Goal: Transaction & Acquisition: Purchase product/service

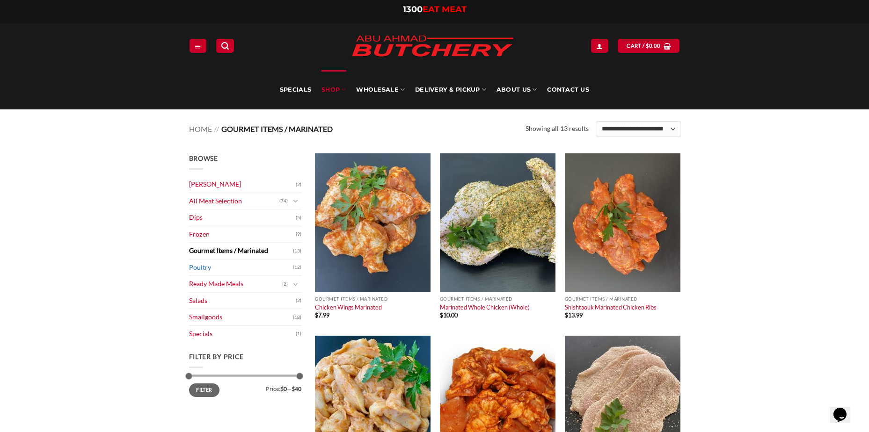
click at [234, 265] on link "Poultry" at bounding box center [241, 268] width 104 height 16
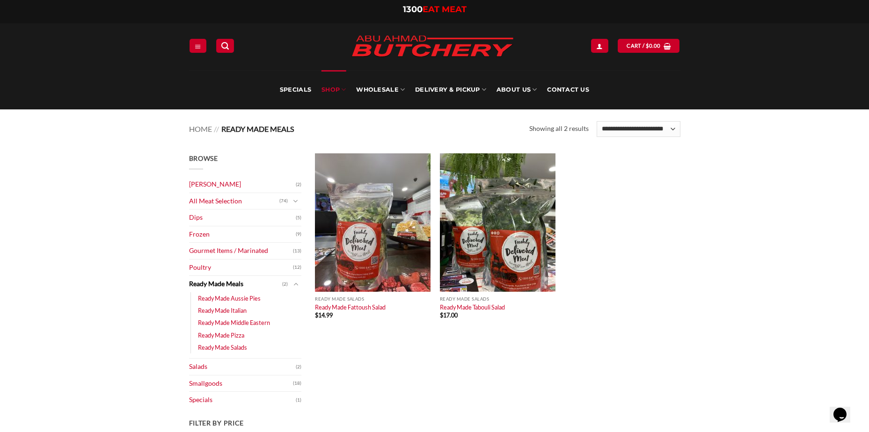
drag, startPoint x: 240, startPoint y: 286, endPoint x: 248, endPoint y: 284, distance: 9.1
click at [241, 286] on link "Ready Made Meals" at bounding box center [235, 284] width 93 height 16
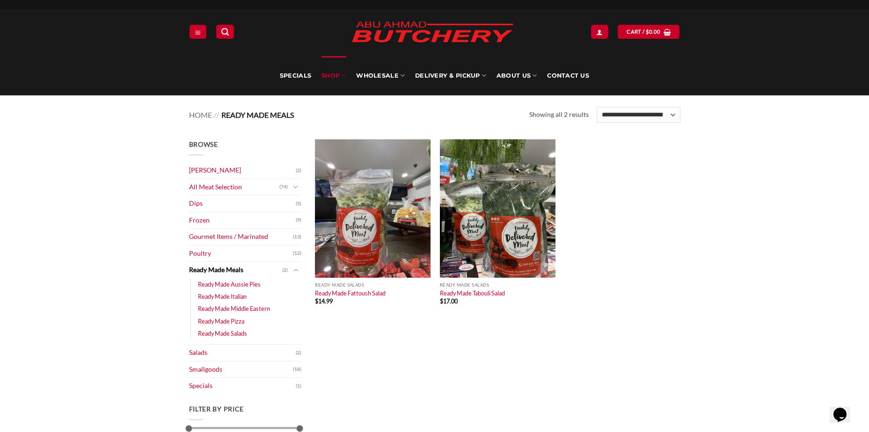
scroll to position [94, 0]
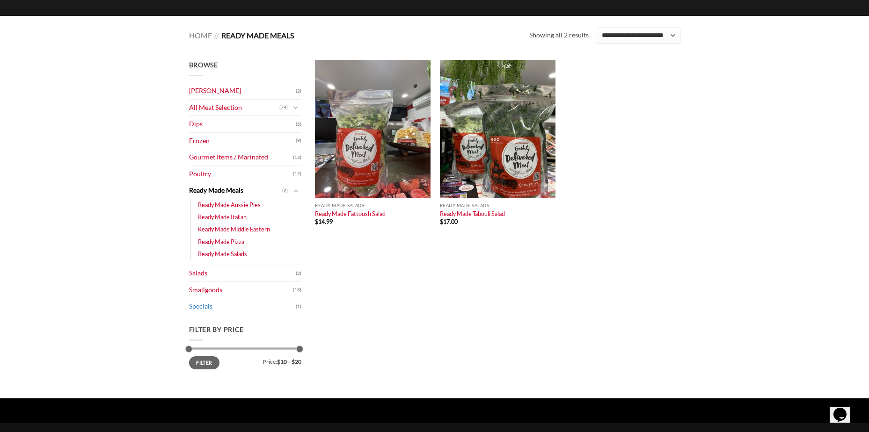
click at [209, 312] on link "Specials" at bounding box center [242, 307] width 107 height 16
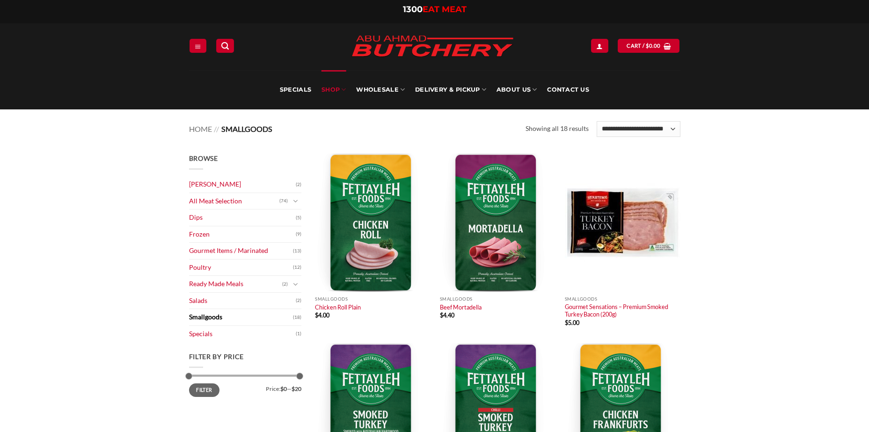
click at [218, 300] on link "Salads" at bounding box center [242, 301] width 107 height 16
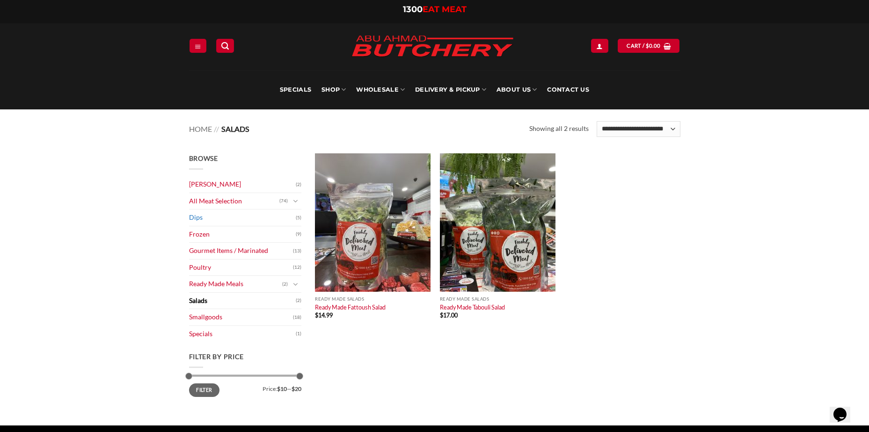
click at [209, 219] on link "Dips" at bounding box center [242, 218] width 107 height 16
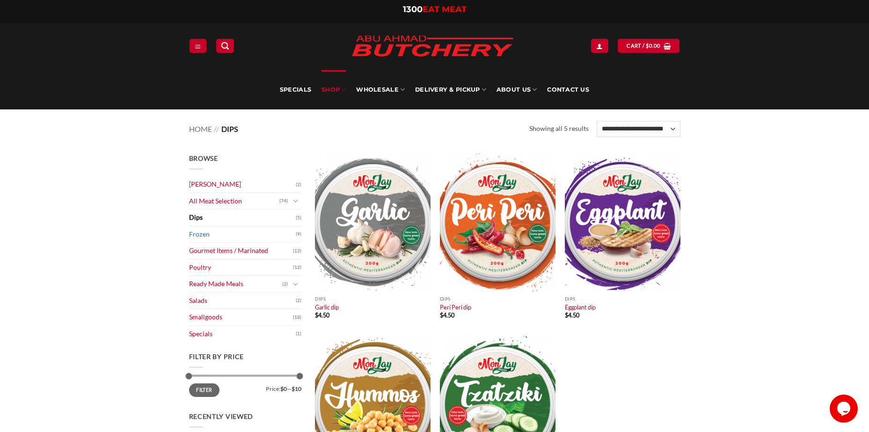
click at [210, 236] on link "Frozen" at bounding box center [242, 234] width 107 height 16
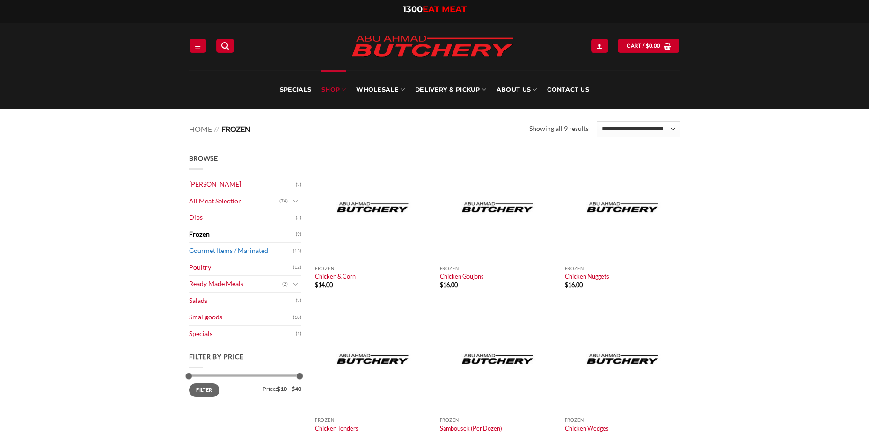
click at [212, 253] on link "Gourmet Items / Marinated" at bounding box center [241, 251] width 104 height 16
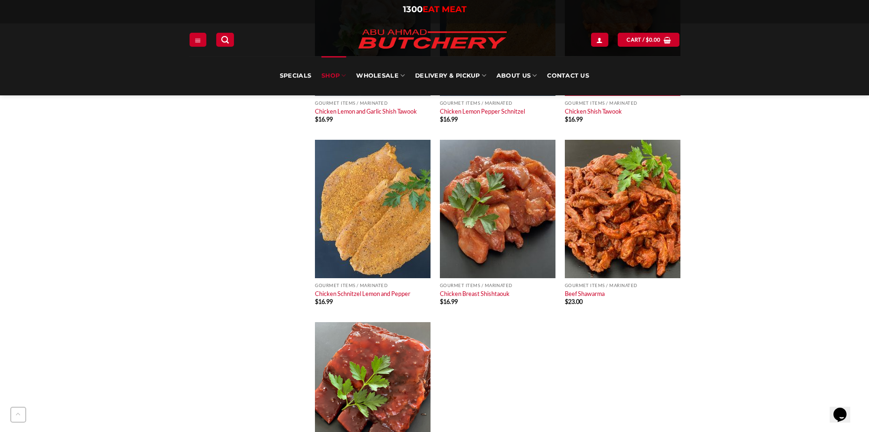
scroll to position [562, 0]
click at [602, 243] on img at bounding box center [623, 208] width 116 height 139
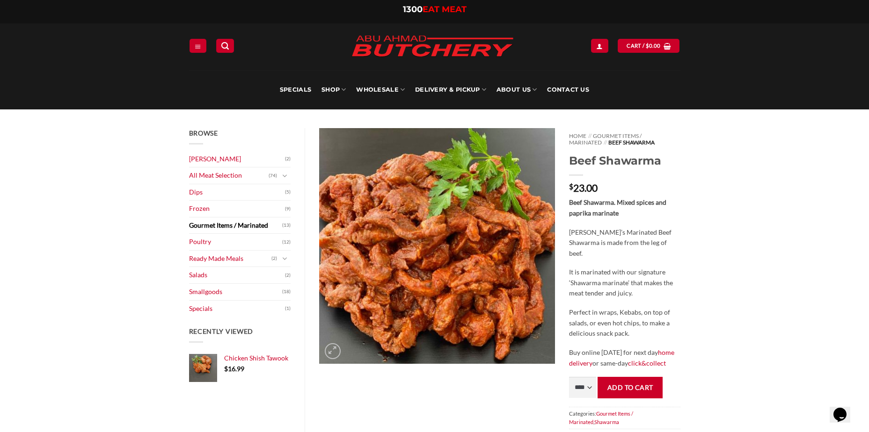
click at [649, 197] on p "Beef Shawarma. Mixed spices and paprika marinate" at bounding box center [624, 207] width 111 height 21
click at [288, 177] on button "Toggle" at bounding box center [284, 176] width 11 height 10
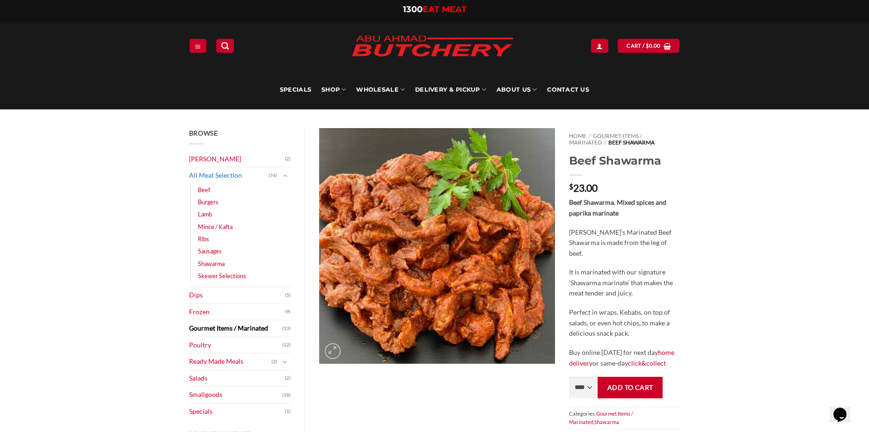
click at [219, 174] on link "All Meat Selection" at bounding box center [229, 176] width 80 height 16
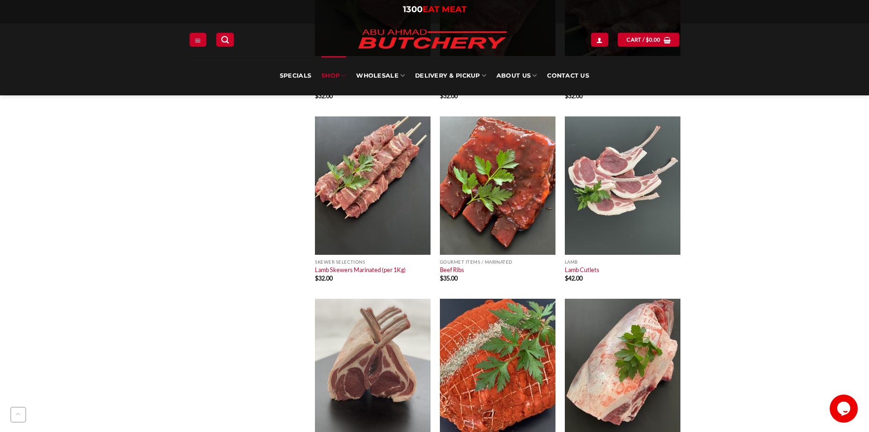
scroll to position [3744, 0]
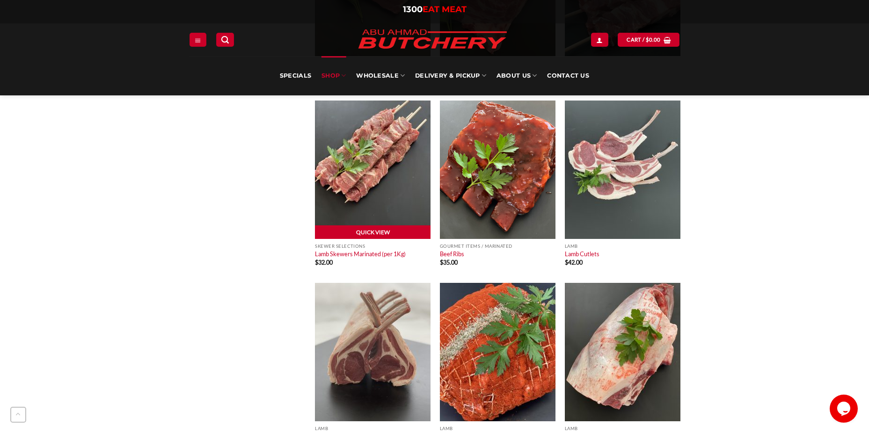
click at [392, 230] on link "Quick View" at bounding box center [373, 233] width 116 height 14
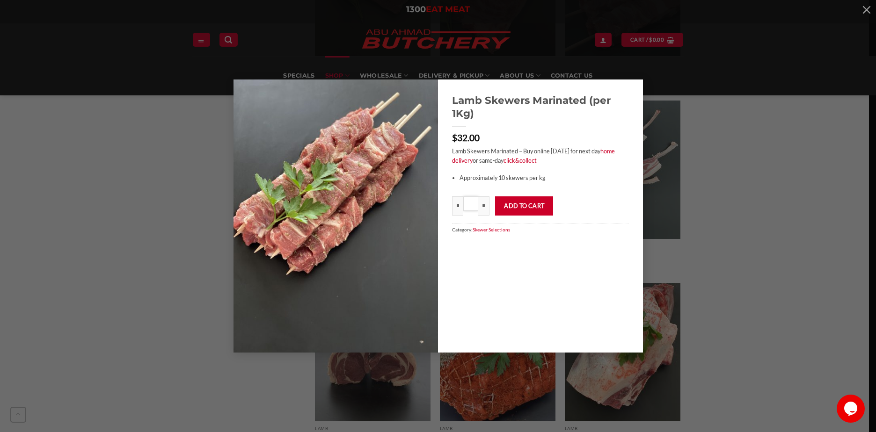
click at [473, 206] on input "*" at bounding box center [470, 204] width 15 height 15
click at [774, 189] on div "Lamb Skewers Marinated (per 1Kg) $ 32.00 Lamb Skewers Marinated – Buy online to…" at bounding box center [438, 216] width 848 height 273
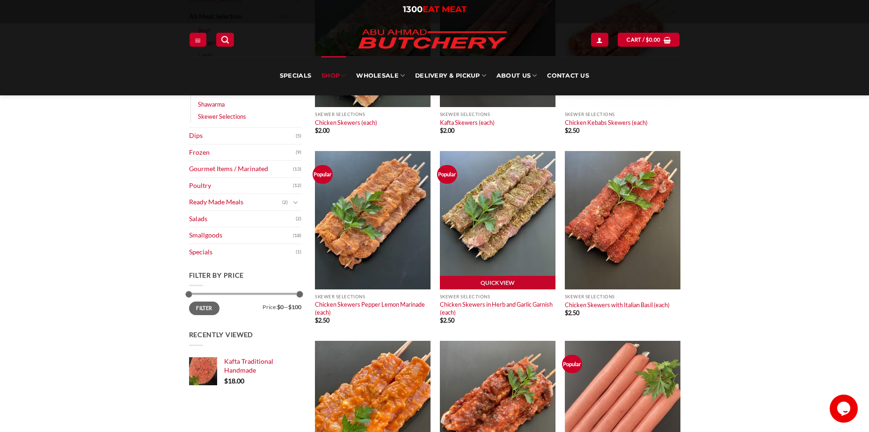
scroll to position [187, 0]
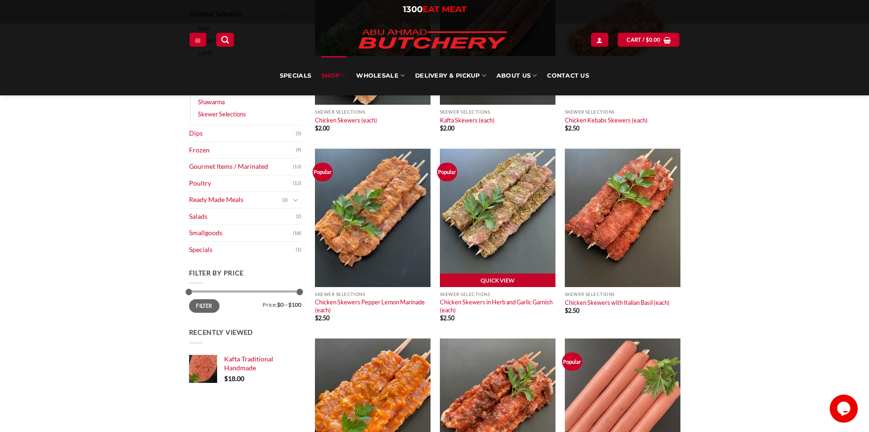
click at [531, 225] on img at bounding box center [498, 218] width 116 height 139
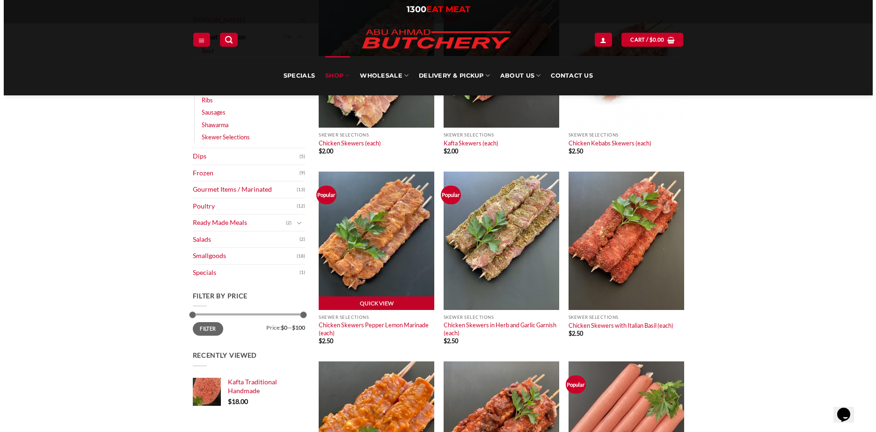
scroll to position [187, 0]
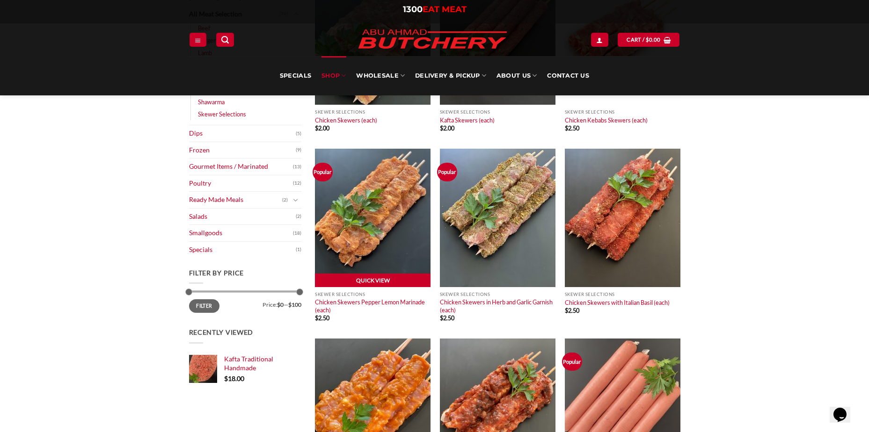
click at [370, 277] on link "Quick View" at bounding box center [373, 281] width 116 height 14
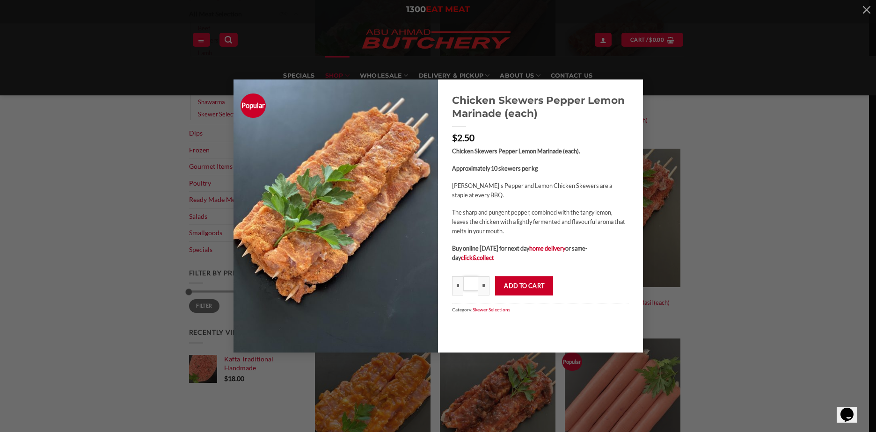
drag, startPoint x: 475, startPoint y: 286, endPoint x: 428, endPoint y: 278, distance: 48.0
click at [429, 281] on div "Popular Chicken Skewers Pepper Lemon Marinade (each) $ 2.50 Chicken Skewers Pep…" at bounding box center [438, 216] width 409 height 273
type input "**"
click at [517, 284] on button "Add to cart" at bounding box center [524, 286] width 58 height 19
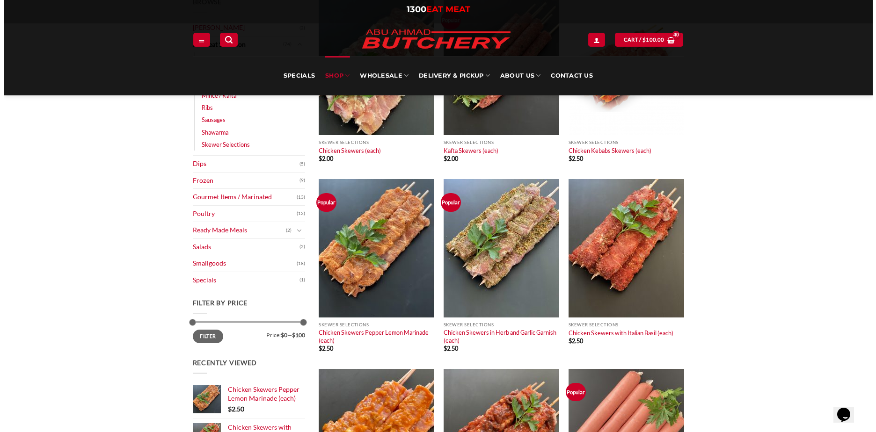
scroll to position [187, 0]
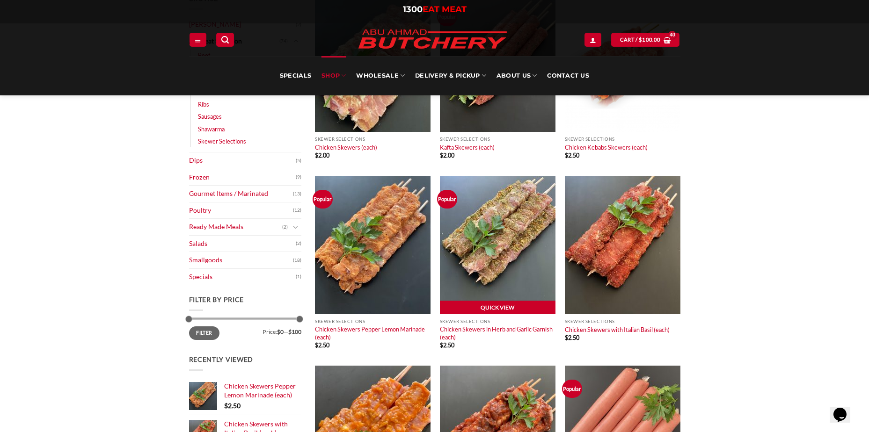
click at [502, 307] on link "Quick View" at bounding box center [498, 308] width 116 height 14
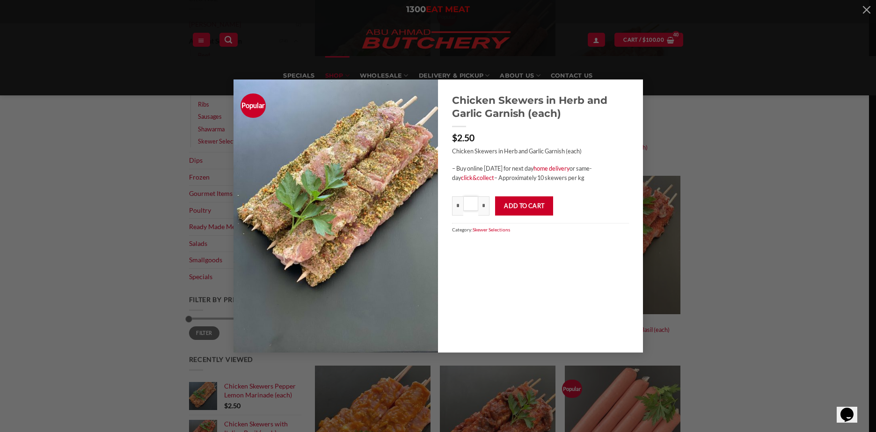
drag, startPoint x: 473, startPoint y: 205, endPoint x: 444, endPoint y: 200, distance: 29.5
click at [444, 201] on div "Chicken Skewers in Herb and Garlic Garnish (each) $ 2.50 Chicken Skewers in Her…" at bounding box center [540, 167] width 205 height 175
type input "**"
click at [534, 201] on button "Add to cart" at bounding box center [524, 206] width 58 height 19
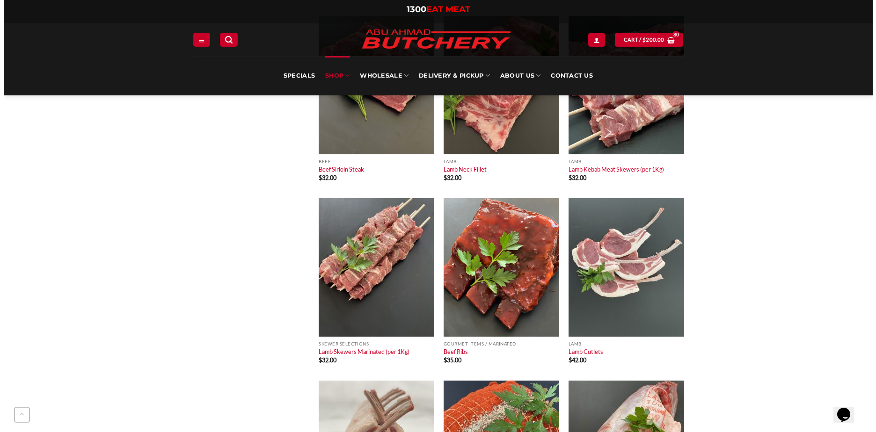
scroll to position [3650, 0]
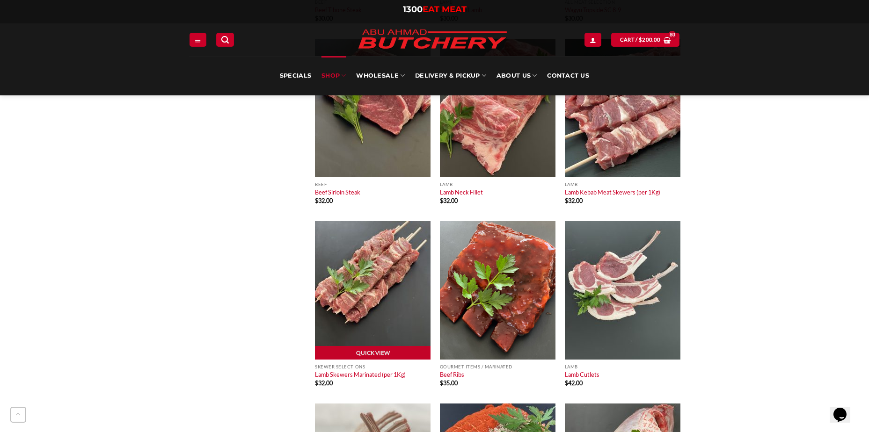
click at [382, 360] on div "Skewer Selections Lamb Skewers Marinated (per 1Kg) $ 32.00" at bounding box center [373, 377] width 116 height 35
click at [385, 354] on link "Quick View" at bounding box center [373, 353] width 116 height 14
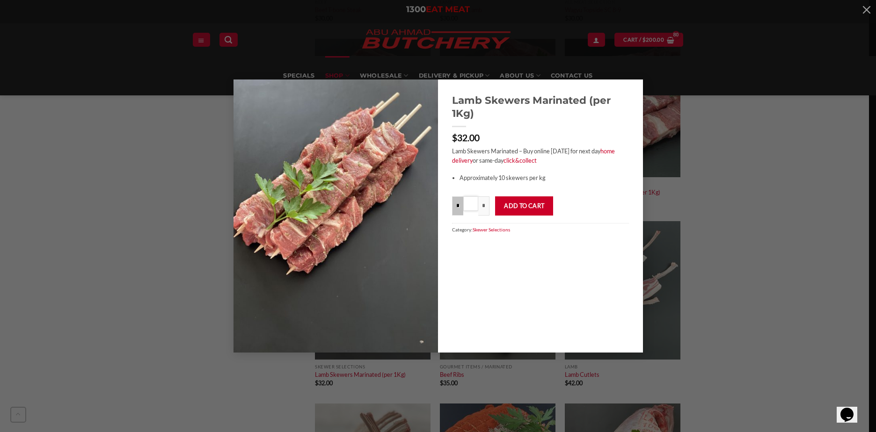
drag, startPoint x: 476, startPoint y: 205, endPoint x: 454, endPoint y: 204, distance: 21.6
click at [455, 205] on div "* Lamb Skewers Marinated (per 1Kg) quantity * *" at bounding box center [470, 206] width 37 height 19
drag, startPoint x: 467, startPoint y: 202, endPoint x: 457, endPoint y: 201, distance: 10.8
click at [457, 201] on div "* Lamb Skewers Marinated (per 1Kg) quantity ** *" at bounding box center [470, 206] width 37 height 19
type input "*"
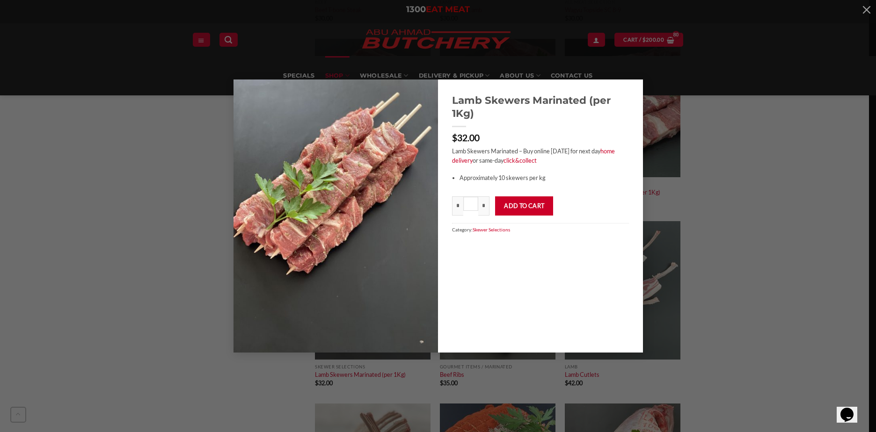
drag, startPoint x: 537, startPoint y: 209, endPoint x: 561, endPoint y: 206, distance: 24.5
click at [537, 208] on button "Add to cart" at bounding box center [524, 206] width 58 height 19
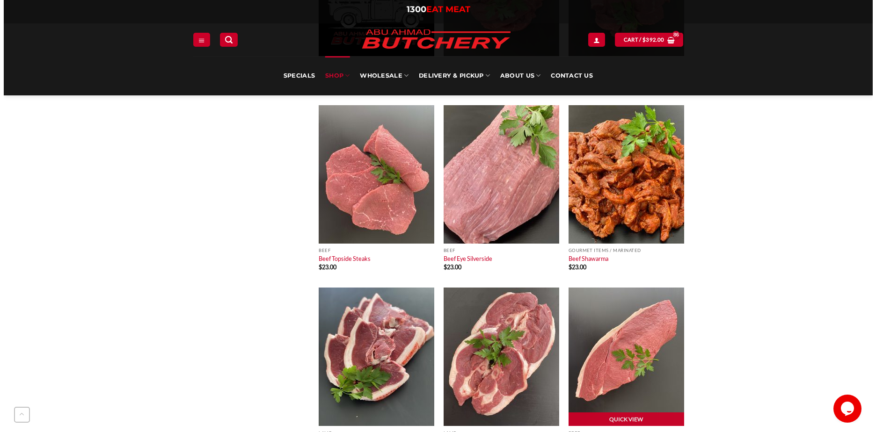
scroll to position [2667, 0]
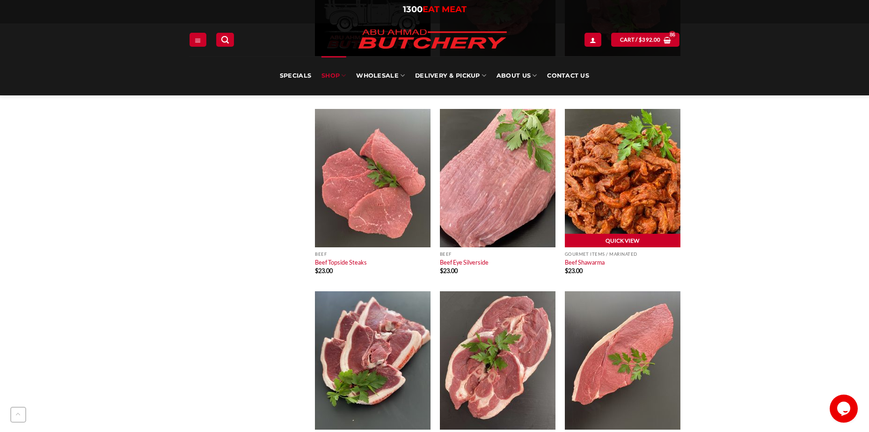
click at [625, 237] on link "Quick View" at bounding box center [623, 241] width 116 height 14
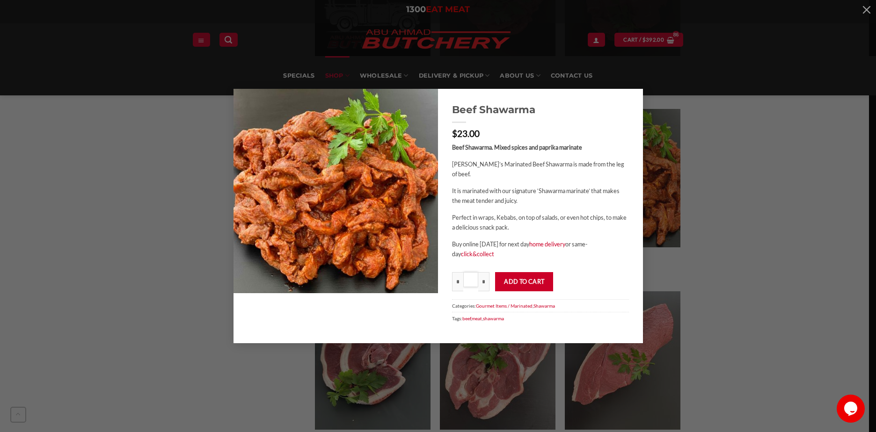
click at [473, 279] on input "*" at bounding box center [470, 279] width 15 height 15
type input "*"
drag, startPoint x: 529, startPoint y: 297, endPoint x: 536, endPoint y: 279, distance: 19.7
click at [529, 297] on div "Beef Shawarma $ 23.00 Beef Shawarma. Mixed spices and paprika marinate Abu Ahma…" at bounding box center [540, 216] width 205 height 255
click at [536, 279] on button "Add to cart" at bounding box center [524, 281] width 58 height 19
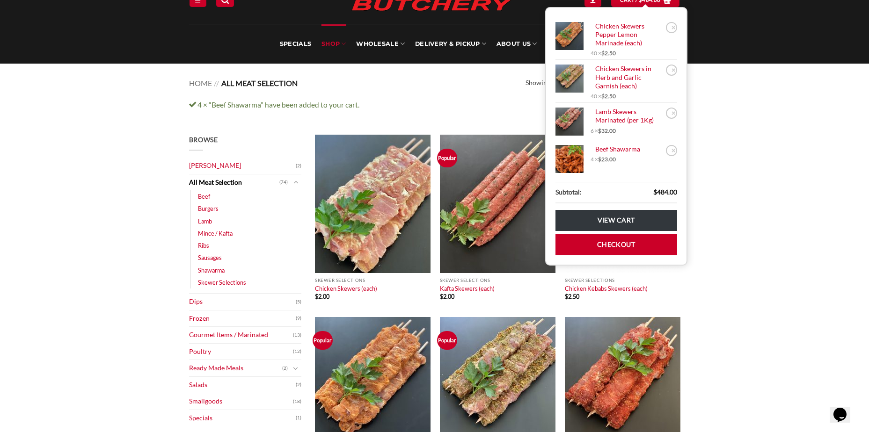
scroll to position [47, 0]
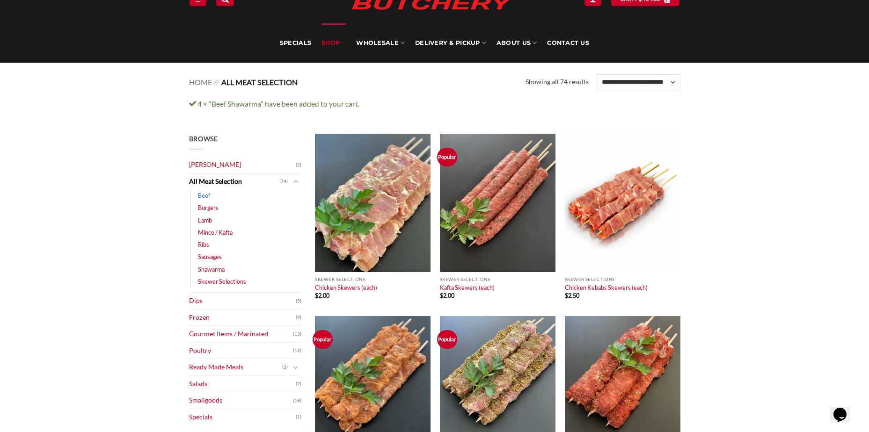
click at [205, 196] on link "Beef" at bounding box center [204, 196] width 12 height 12
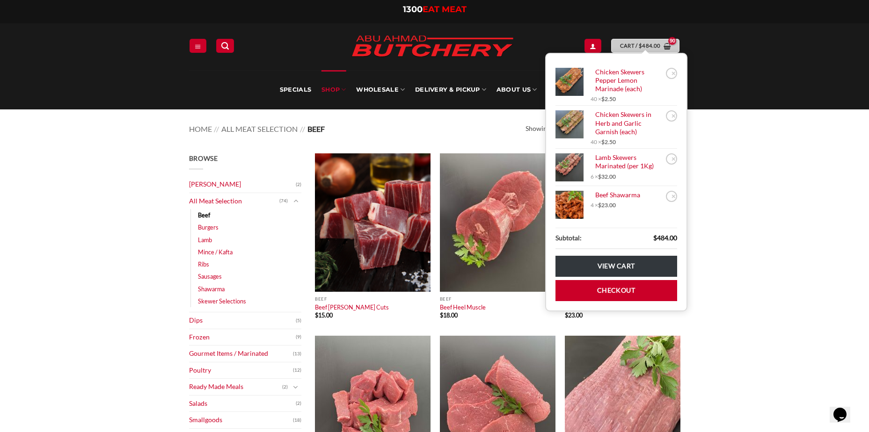
click at [659, 51] on link "Cart / $ 484.00" at bounding box center [645, 46] width 68 height 14
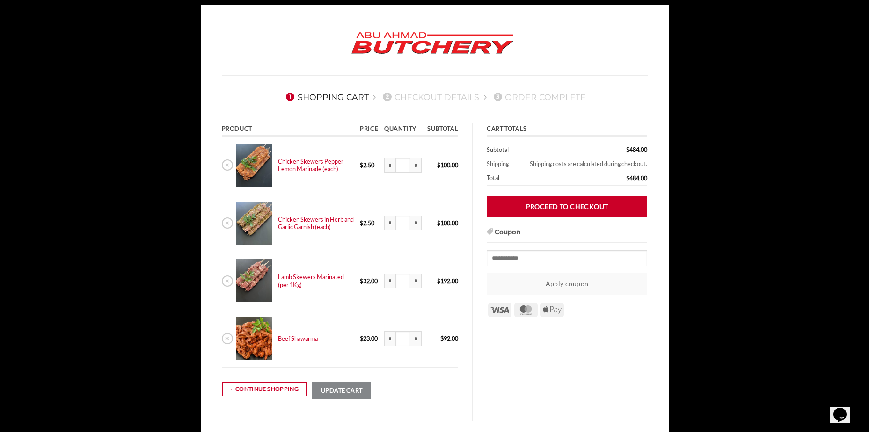
scroll to position [47, 0]
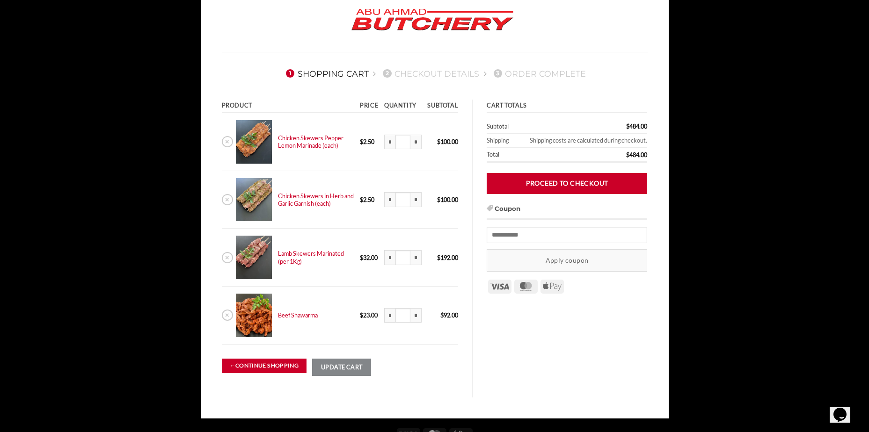
click at [268, 363] on link "← Continue shopping" at bounding box center [264, 366] width 85 height 15
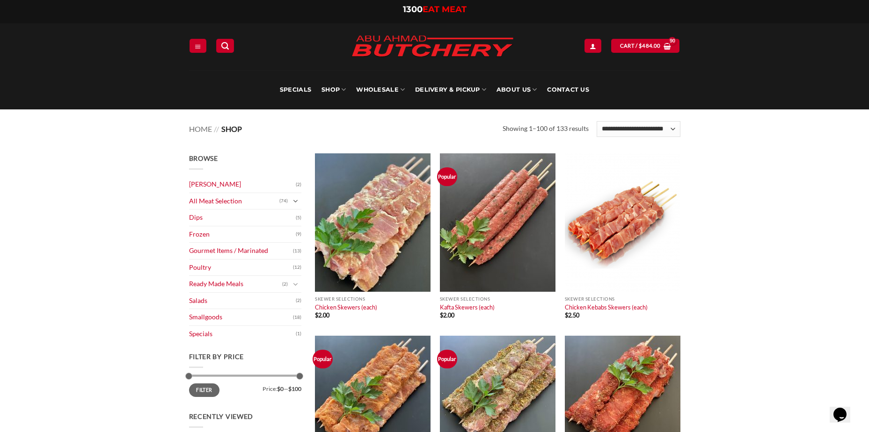
click at [291, 201] on button "Toggle" at bounding box center [295, 201] width 11 height 10
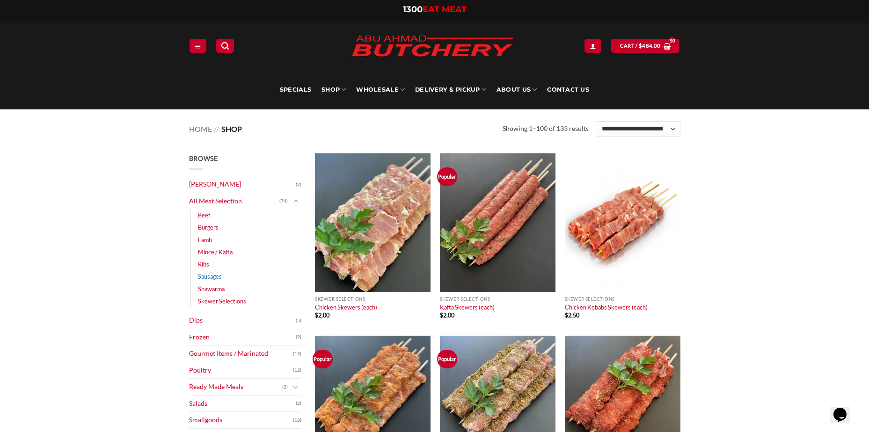
click at [209, 277] on link "Sausages" at bounding box center [210, 276] width 24 height 12
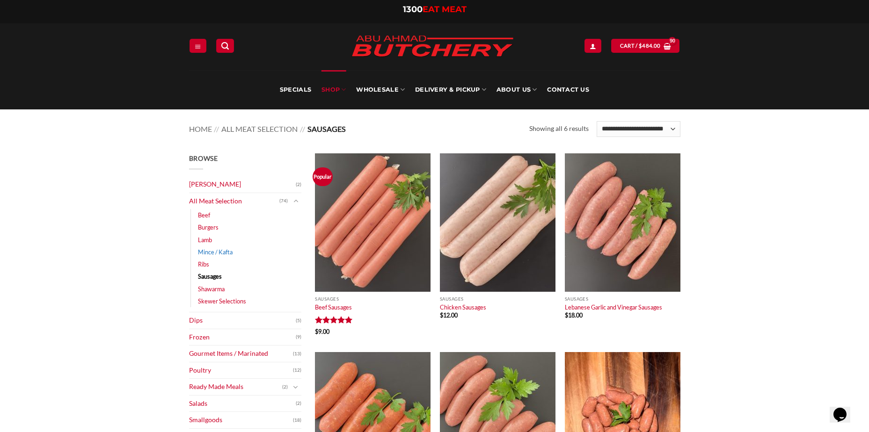
click at [221, 253] on link "Mince / Kafta" at bounding box center [215, 252] width 35 height 12
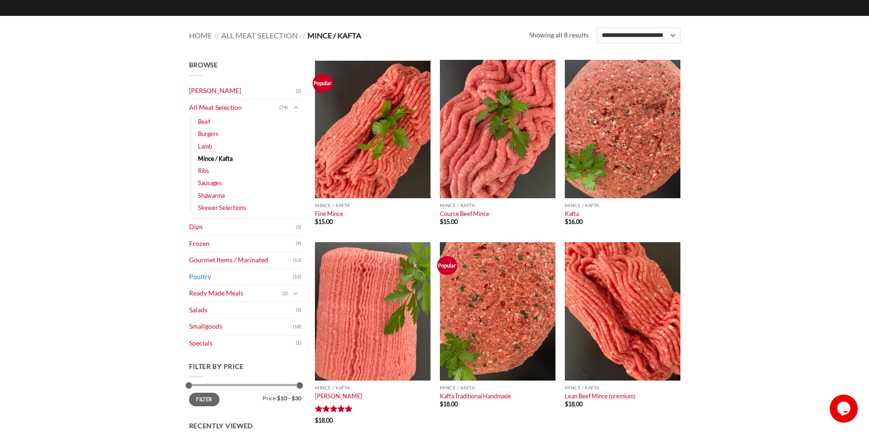
scroll to position [47, 0]
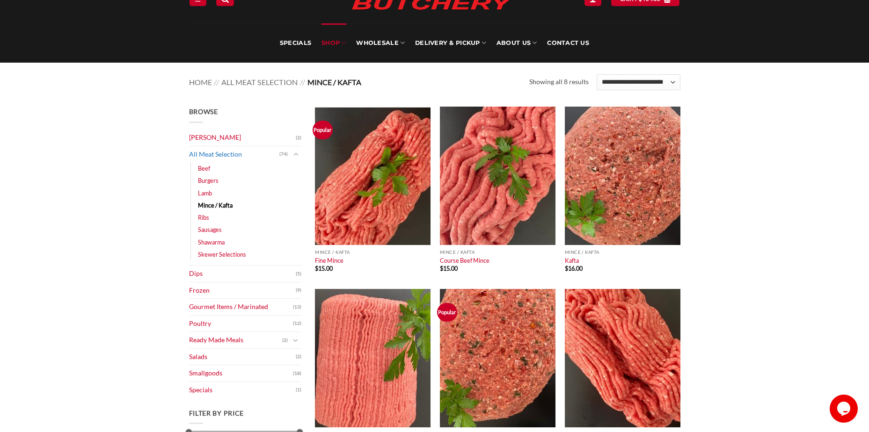
click at [276, 152] on link "All Meat Selection" at bounding box center [234, 154] width 90 height 16
click at [296, 154] on icon "Toggle" at bounding box center [295, 153] width 5 height 9
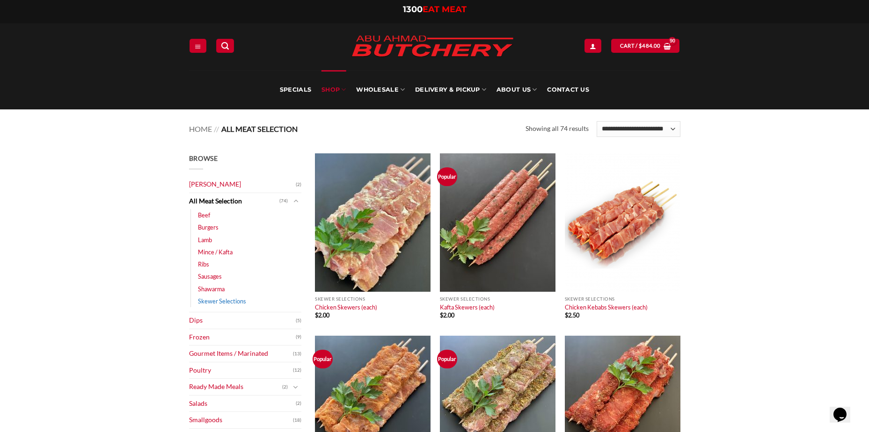
click at [234, 302] on link "Skewer Selections" at bounding box center [222, 301] width 48 height 12
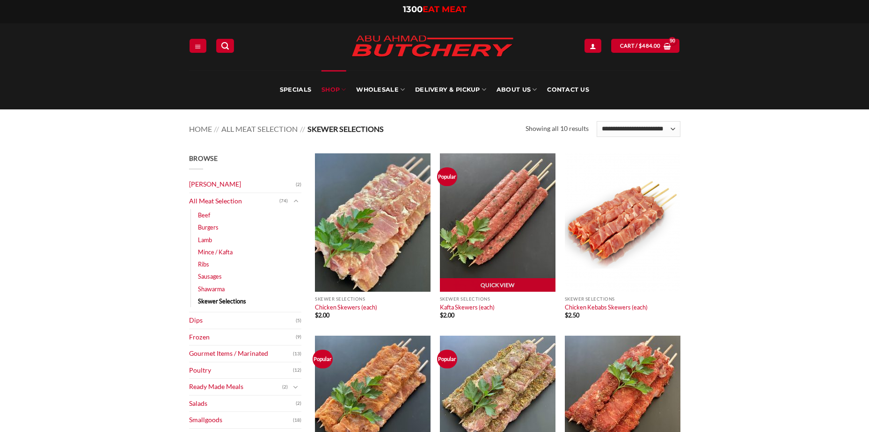
click at [519, 236] on img at bounding box center [498, 222] width 116 height 139
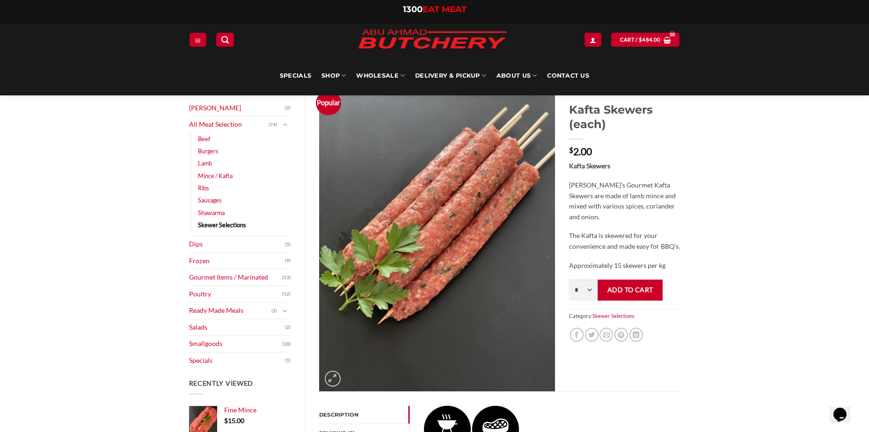
scroll to position [47, 0]
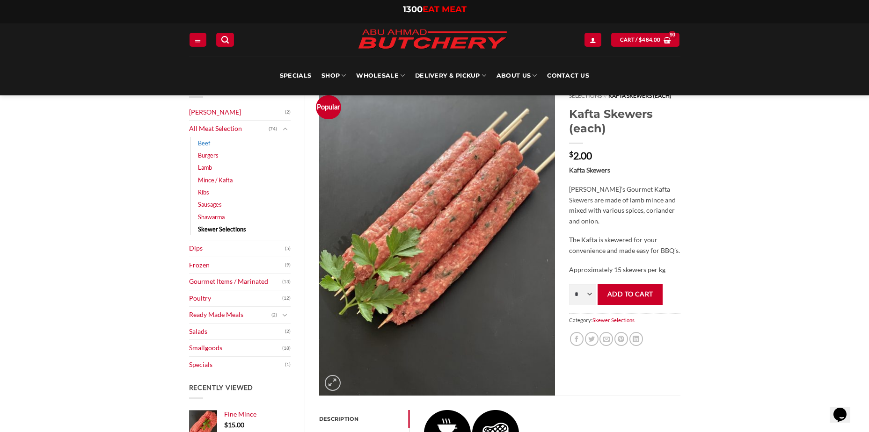
click at [204, 143] on link "Beef" at bounding box center [204, 143] width 12 height 12
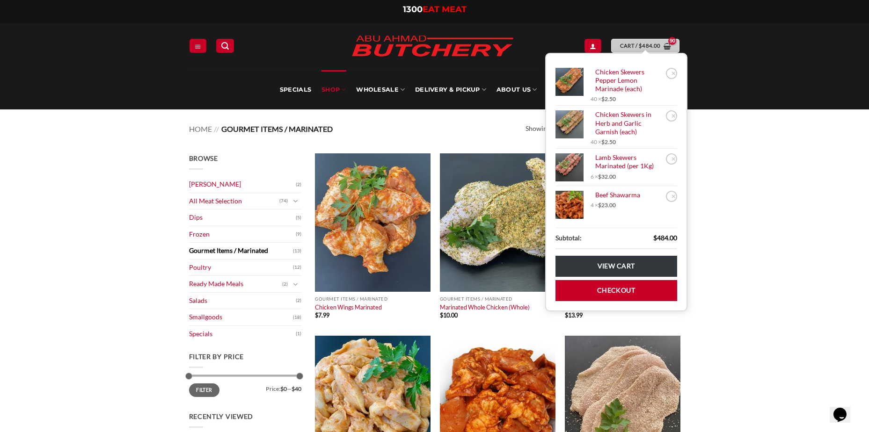
click at [651, 47] on bdi "$ 484.00" at bounding box center [650, 46] width 22 height 6
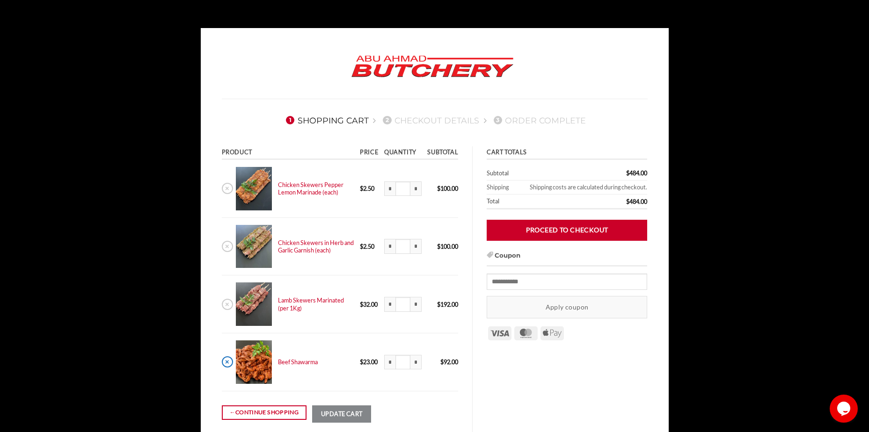
click at [228, 362] on link "×" at bounding box center [227, 362] width 11 height 11
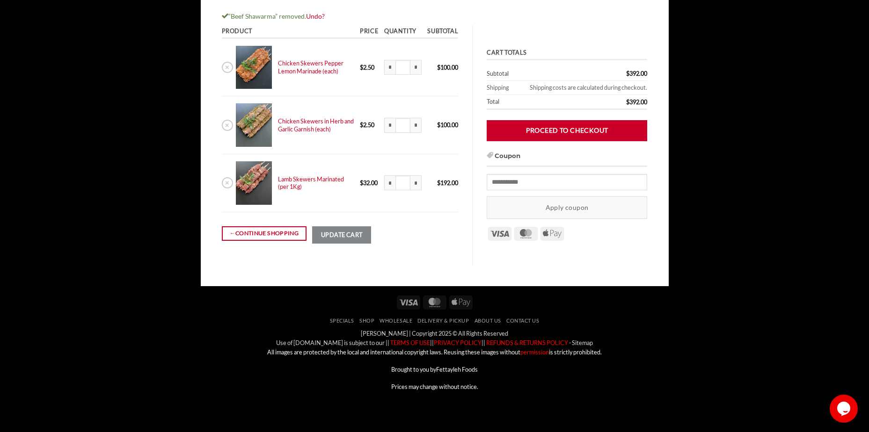
scroll to position [137, 0]
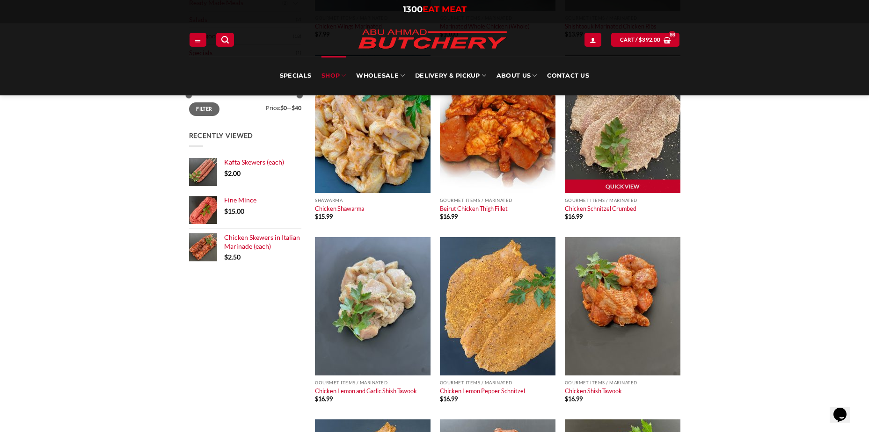
scroll to position [281, 0]
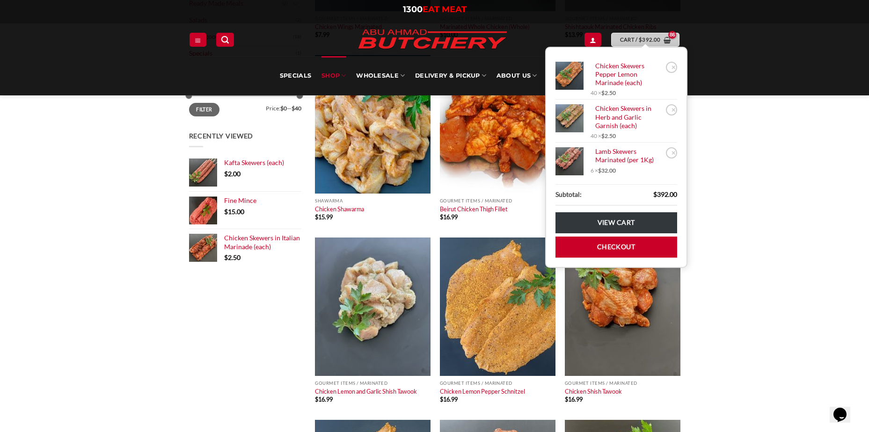
click at [644, 39] on bdi "$ 392.00" at bounding box center [650, 40] width 22 height 6
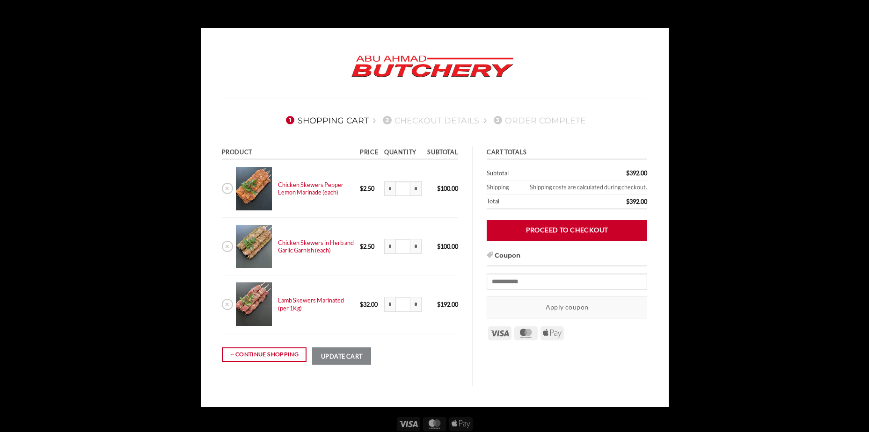
click at [441, 67] on img at bounding box center [432, 67] width 178 height 36
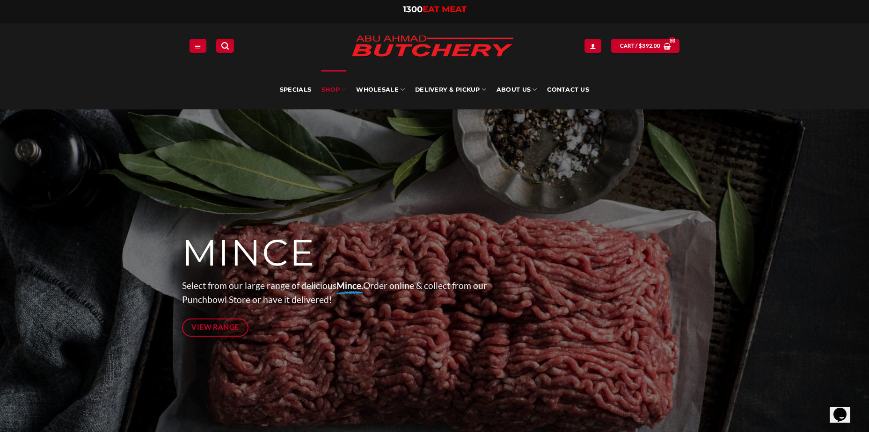
click at [332, 91] on link "SHOP" at bounding box center [333, 89] width 24 height 39
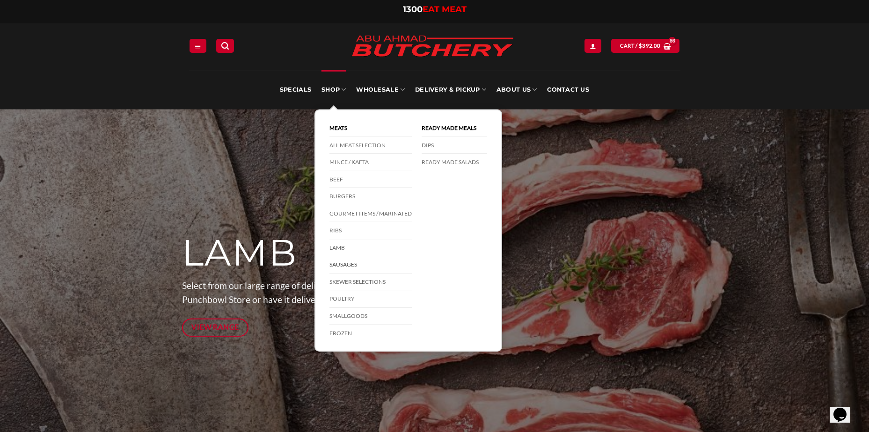
click at [350, 268] on link "Sausages" at bounding box center [370, 264] width 82 height 17
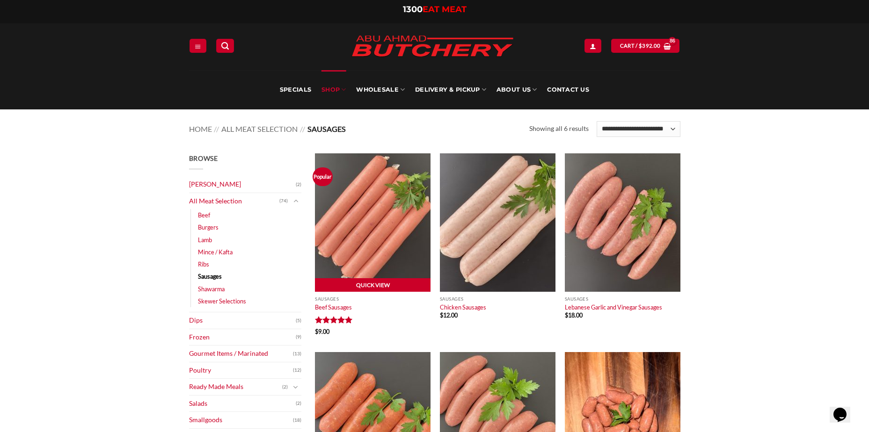
click at [364, 281] on link "Quick View" at bounding box center [373, 285] width 116 height 14
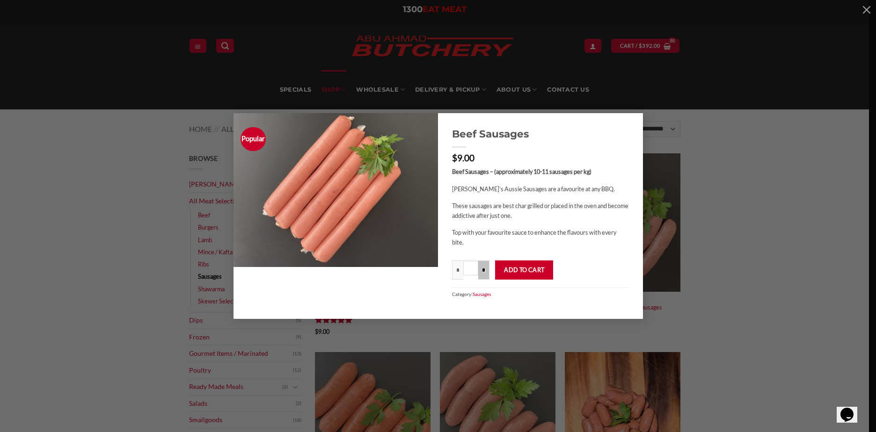
click at [485, 272] on input "*" at bounding box center [483, 270] width 11 height 19
click at [484, 272] on input "*" at bounding box center [483, 270] width 11 height 19
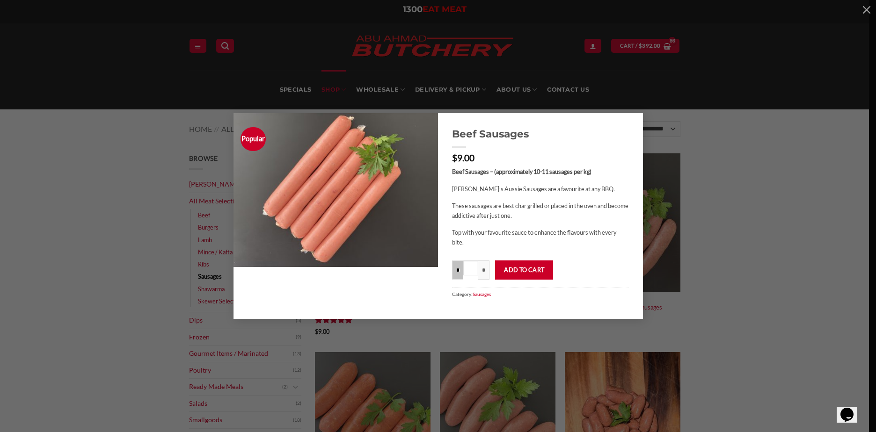
click at [454, 274] on input "*" at bounding box center [457, 270] width 11 height 19
type input "***"
click at [516, 273] on button "Add to cart" at bounding box center [524, 270] width 58 height 19
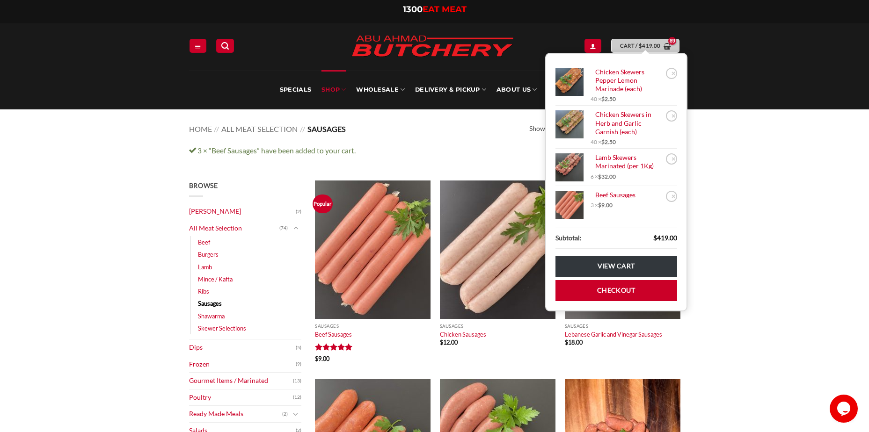
click at [655, 44] on bdi "$ 419.00" at bounding box center [650, 46] width 22 height 6
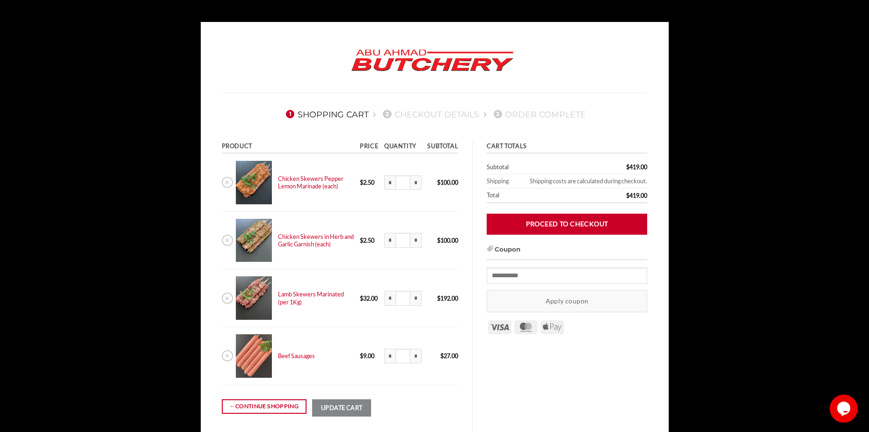
scroll to position [47, 0]
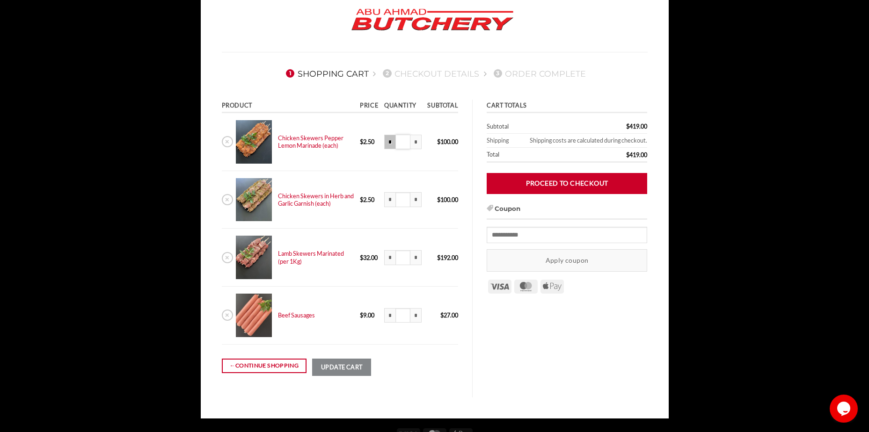
drag, startPoint x: 406, startPoint y: 141, endPoint x: 389, endPoint y: 139, distance: 16.9
click at [389, 140] on div "* Chicken Skewers Pepper Lemon Marinade (each) quantity ** *" at bounding box center [402, 142] width 37 height 15
type input "**"
click at [400, 183] on td "* Chicken Skewers in Herb and Garlic Garnish (each) quantity ** *" at bounding box center [402, 200] width 43 height 58
drag, startPoint x: 406, startPoint y: 197, endPoint x: 385, endPoint y: 198, distance: 21.5
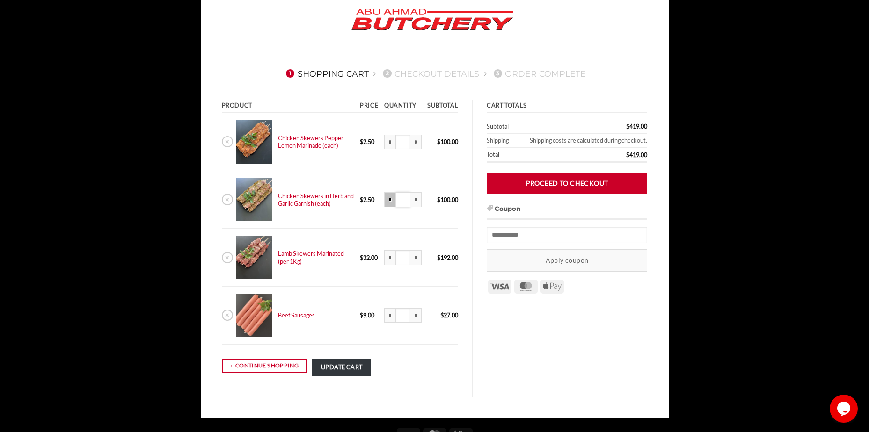
click at [385, 198] on div "* Chicken Skewers in Herb and Garlic Garnish (each) quantity ** *" at bounding box center [402, 199] width 37 height 15
type input "**"
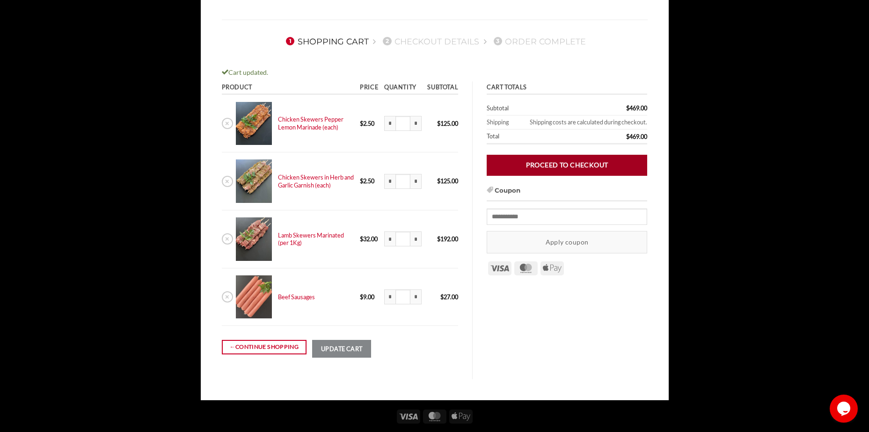
scroll to position [53, 0]
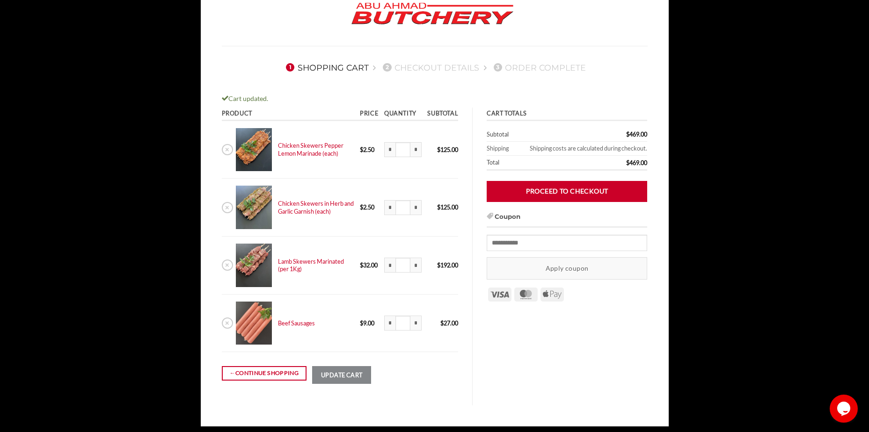
drag, startPoint x: 410, startPoint y: 264, endPoint x: 430, endPoint y: 260, distance: 20.0
click at [411, 264] on input "*" at bounding box center [415, 265] width 11 height 15
type input "****"
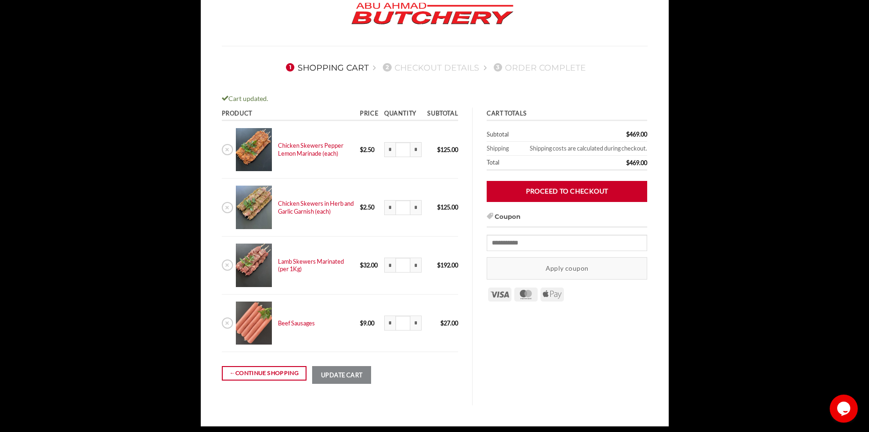
type input "****"
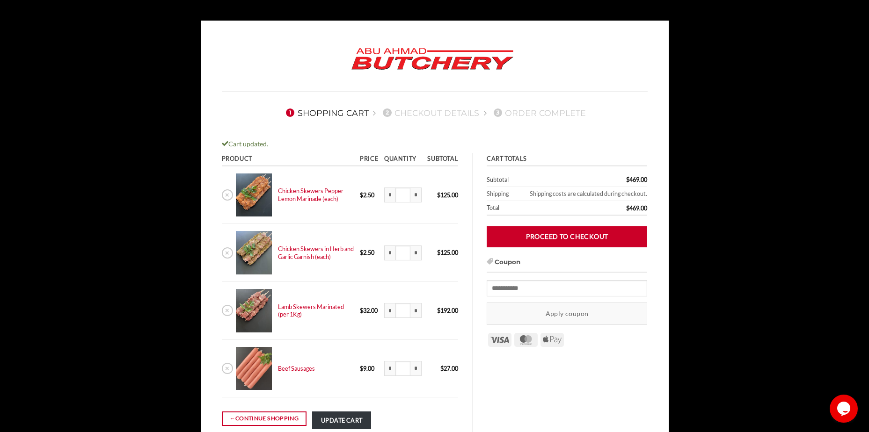
scroll to position [0, 0]
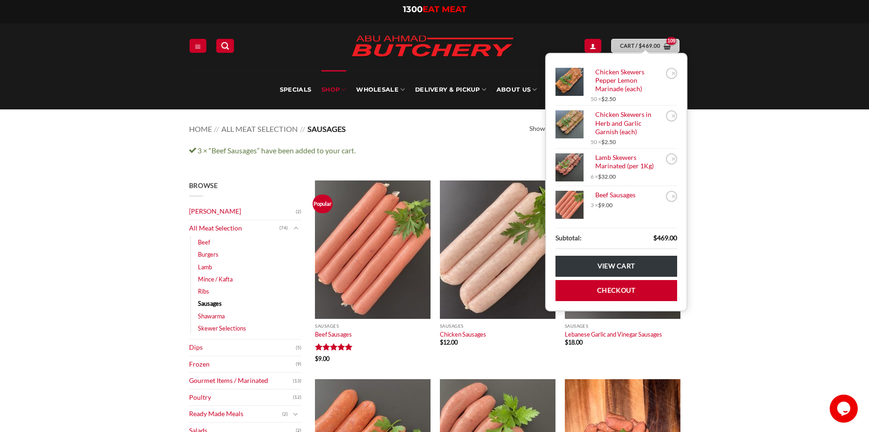
click at [626, 43] on span "Cart / $ 469.00" at bounding box center [640, 46] width 41 height 8
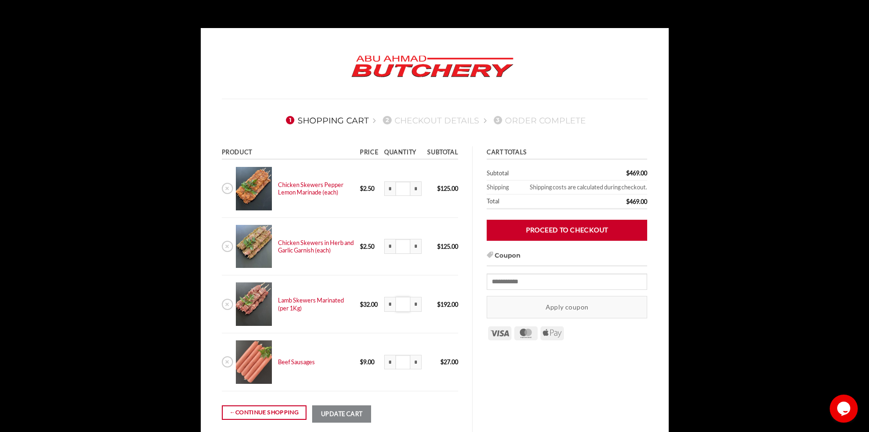
click at [405, 304] on input "*" at bounding box center [402, 304] width 15 height 15
type input "*"
click at [592, 390] on div "Cart totals Cart totals Subtotal $ 469.00 Shipping Shipping costs are calculate…" at bounding box center [566, 295] width 189 height 298
click at [348, 420] on button "Update cart" at bounding box center [341, 414] width 59 height 17
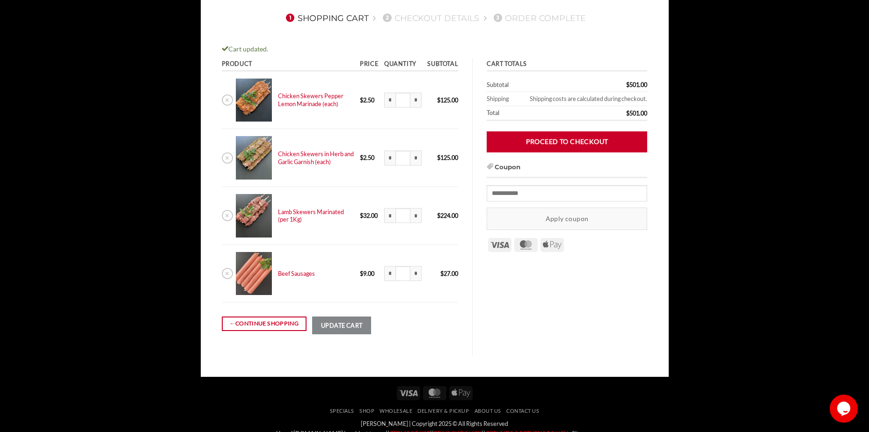
scroll to position [100, 0]
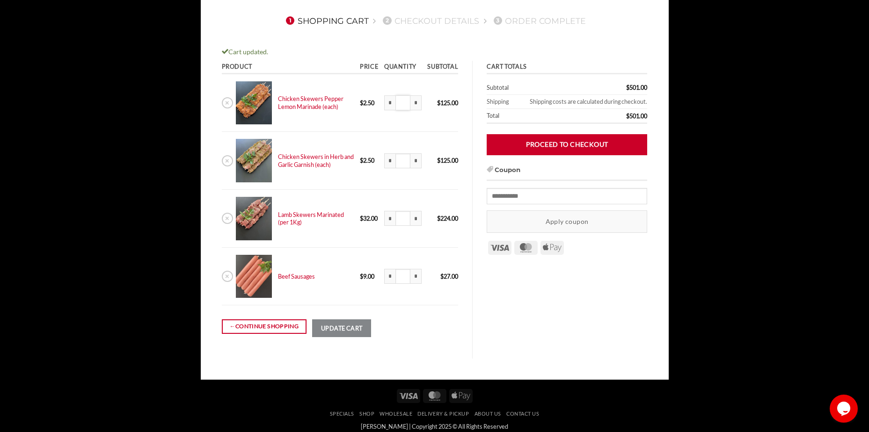
drag, startPoint x: 404, startPoint y: 107, endPoint x: 395, endPoint y: 107, distance: 9.4
click at [395, 107] on input "**" at bounding box center [402, 102] width 15 height 15
type input "**"
drag, startPoint x: 407, startPoint y: 160, endPoint x: 394, endPoint y: 162, distance: 12.4
click at [394, 162] on div "* Chicken Skewers in Herb and Garlic Garnish (each) quantity ** *" at bounding box center [402, 160] width 37 height 15
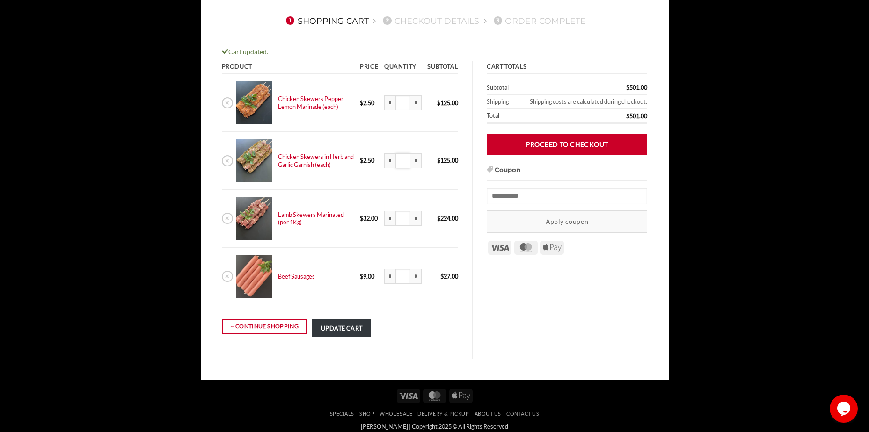
type input "**"
click at [409, 182] on td "* Chicken Skewers in Herb and Garlic Garnish (each) quantity ** *" at bounding box center [402, 161] width 43 height 58
click at [561, 331] on div "Cart totals Cart totals Subtotal $ 501.00 Shipping Shipping costs are calculate…" at bounding box center [566, 210] width 189 height 298
click at [402, 278] on input "*" at bounding box center [402, 276] width 15 height 15
click at [409, 278] on input "*" at bounding box center [402, 276] width 15 height 15
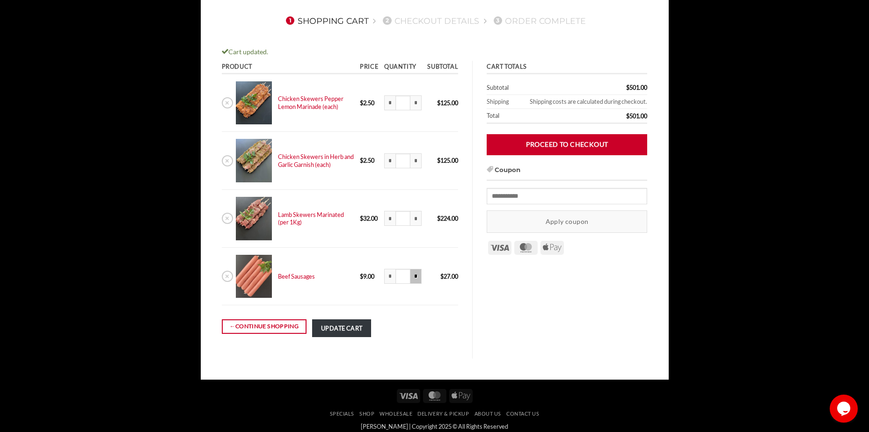
click at [414, 278] on input "*" at bounding box center [415, 276] width 11 height 15
type input "****"
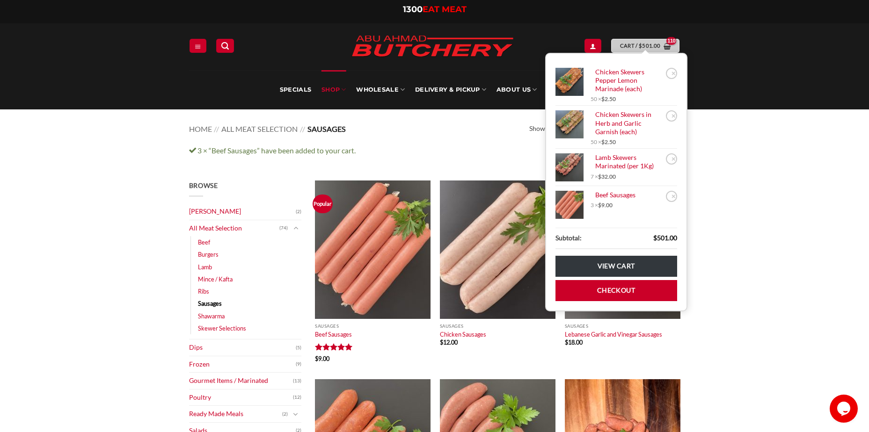
click at [652, 44] on bdi "$ 501.00" at bounding box center [650, 46] width 22 height 6
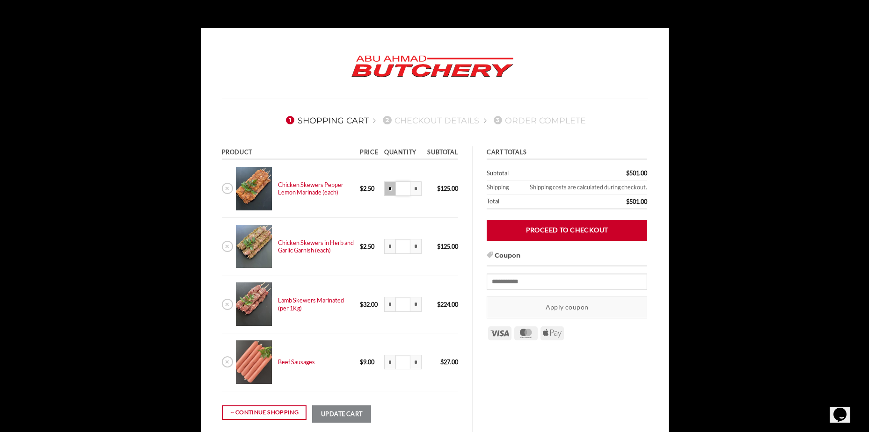
drag, startPoint x: 406, startPoint y: 192, endPoint x: 394, endPoint y: 192, distance: 11.2
click at [394, 192] on div "* Chicken Skewers Pepper Lemon Marinade (each) quantity ** *" at bounding box center [402, 189] width 37 height 15
type input "**"
drag, startPoint x: 405, startPoint y: 250, endPoint x: 386, endPoint y: 250, distance: 19.2
click at [385, 250] on div "* Chicken Skewers in Herb and Garlic Garnish (each) quantity ** *" at bounding box center [402, 246] width 37 height 15
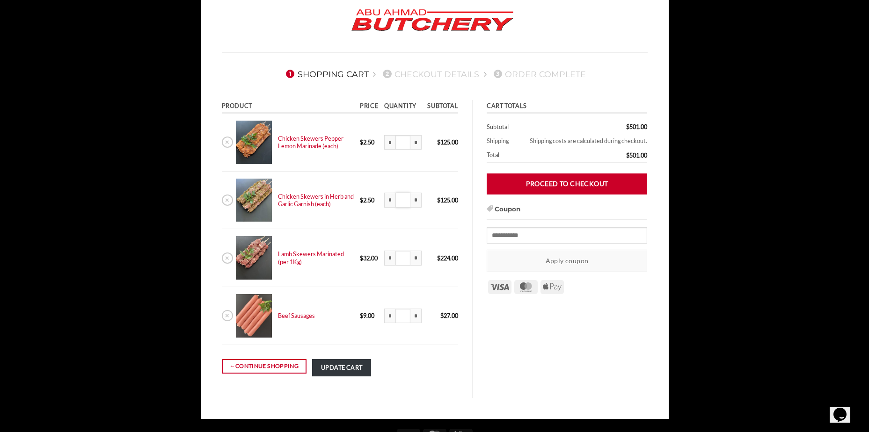
scroll to position [47, 0]
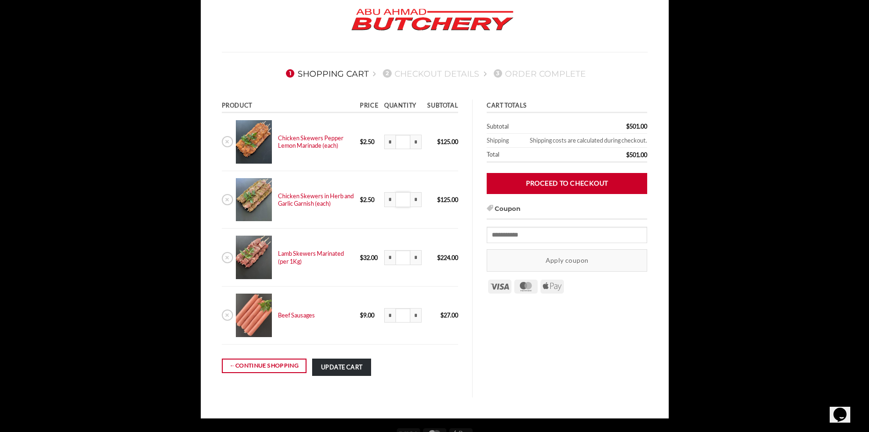
type input "**"
click at [331, 370] on button "Update cart" at bounding box center [341, 367] width 59 height 17
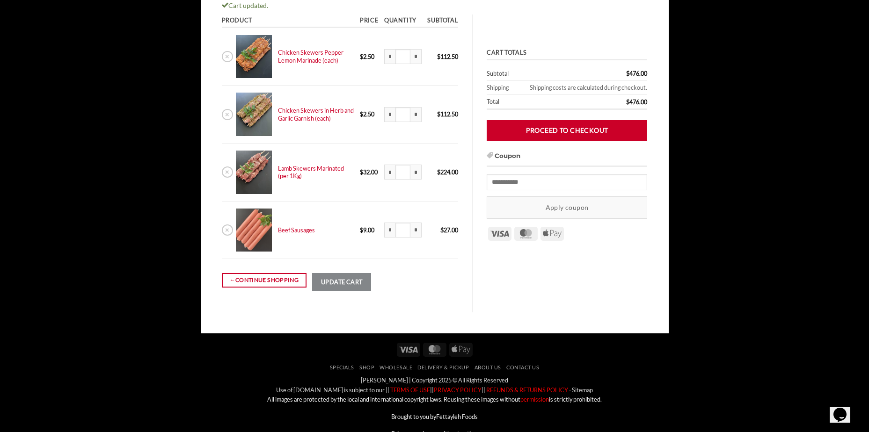
scroll to position [146, 0]
click at [405, 226] on input "*" at bounding box center [402, 229] width 15 height 15
click at [402, 231] on input "*" at bounding box center [402, 229] width 15 height 15
click at [403, 231] on input "*" at bounding box center [402, 229] width 15 height 15
type input "***"
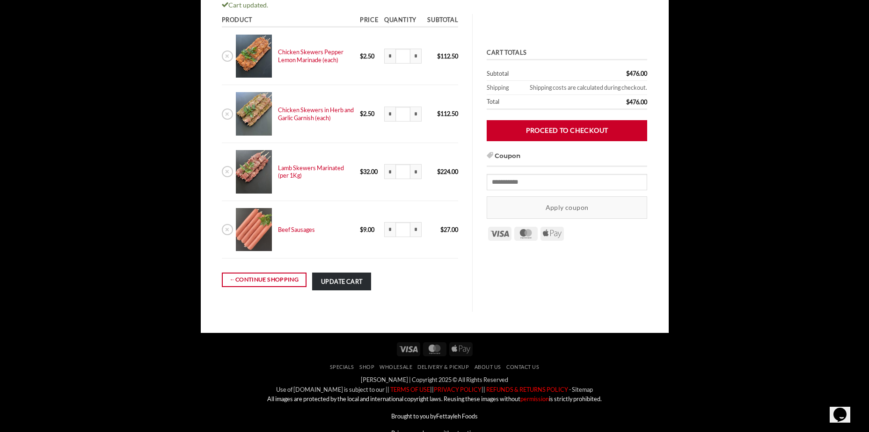
click at [341, 285] on button "Update cart" at bounding box center [341, 281] width 59 height 17
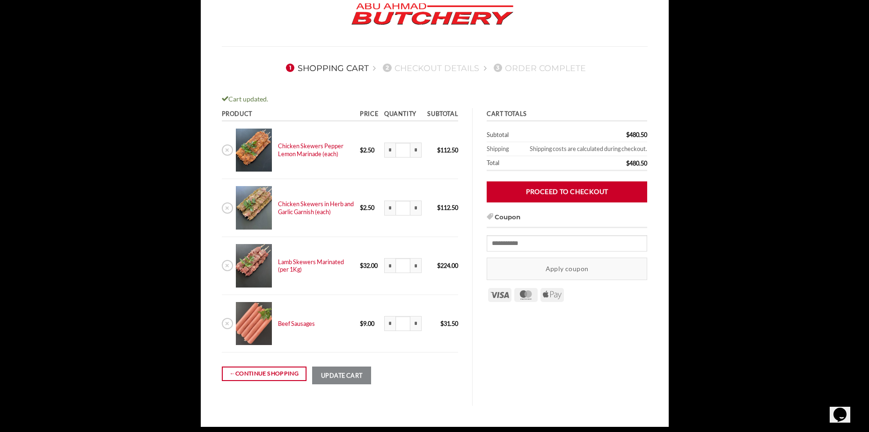
scroll to position [53, 0]
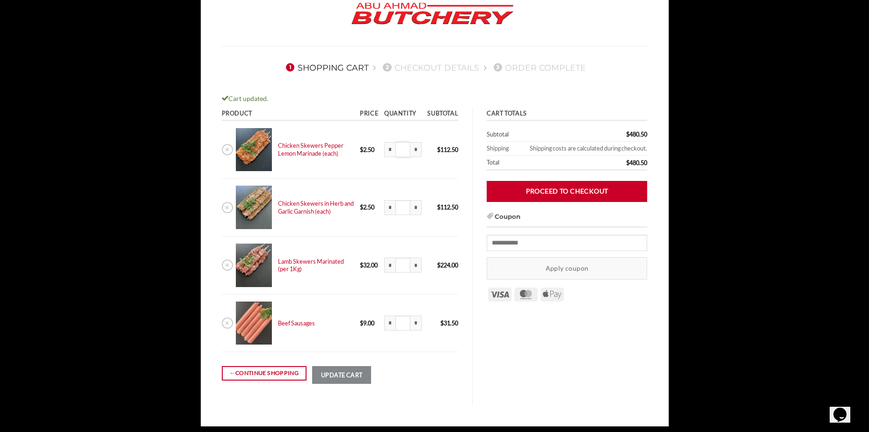
drag, startPoint x: 406, startPoint y: 149, endPoint x: 375, endPoint y: 148, distance: 30.9
click at [375, 148] on tr "× Chicken Skewers Pepper Lemon Marinade (each) 45 x $ 2.50 $ 2.50 * Chicken Ske…" at bounding box center [340, 150] width 237 height 58
type input "**"
drag, startPoint x: 407, startPoint y: 207, endPoint x: 385, endPoint y: 208, distance: 22.5
click at [385, 208] on div "* Chicken Skewers in Herb and Garlic Garnish (each) quantity ** *" at bounding box center [402, 207] width 37 height 15
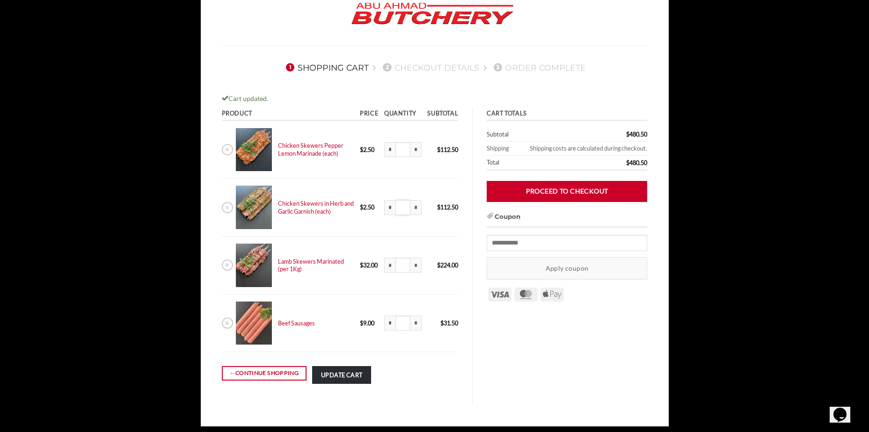
type input "**"
click at [332, 374] on button "Update cart" at bounding box center [341, 374] width 59 height 17
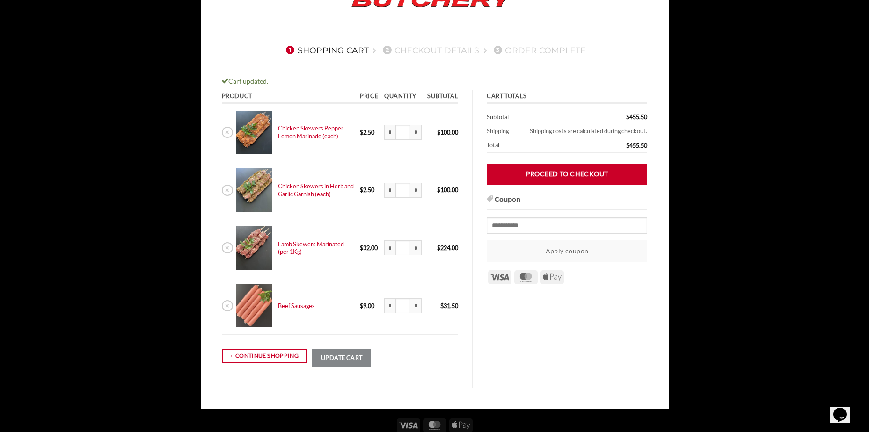
scroll to position [100, 0]
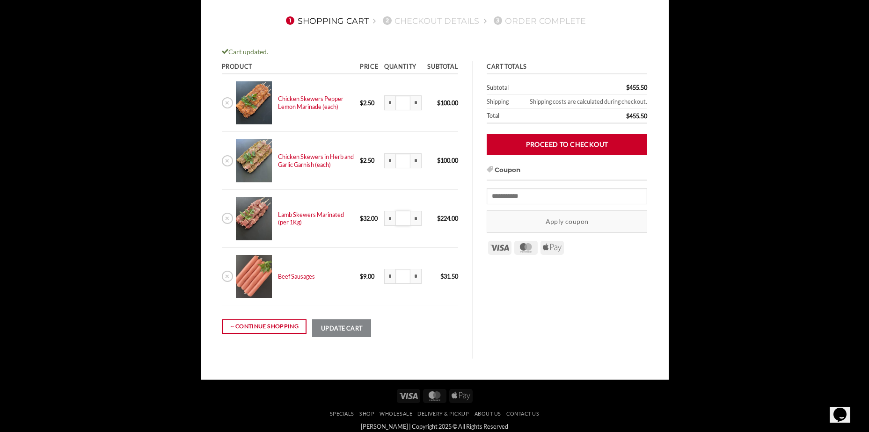
drag, startPoint x: 407, startPoint y: 221, endPoint x: 396, endPoint y: 222, distance: 10.8
click at [396, 222] on input "*" at bounding box center [402, 218] width 15 height 15
type input "*"
click at [362, 325] on button "Update cart" at bounding box center [341, 328] width 59 height 17
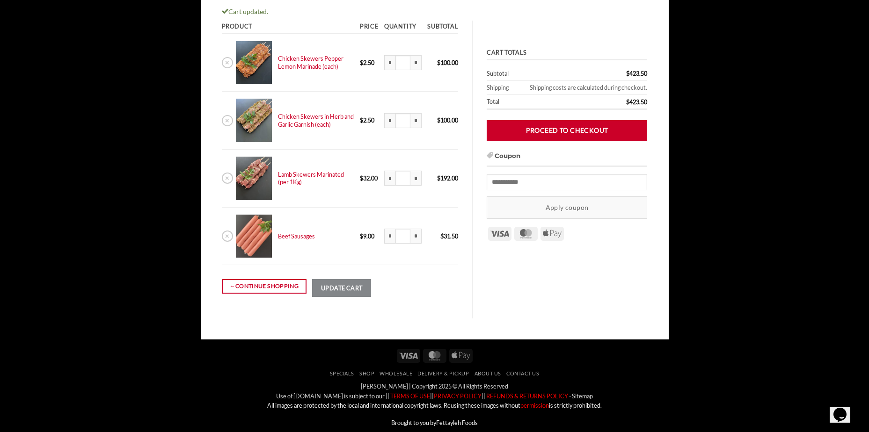
scroll to position [140, 0]
drag, startPoint x: 409, startPoint y: 60, endPoint x: 370, endPoint y: 58, distance: 38.9
click at [370, 58] on tr "× Chicken Skewers Pepper Lemon Marinade (each) 40 x $ 2.50 $ 2.50 * Chicken Ske…" at bounding box center [340, 63] width 237 height 58
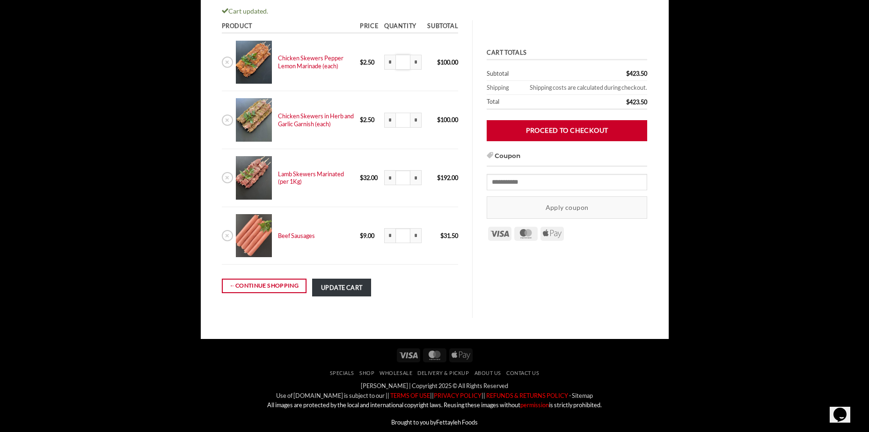
type input "**"
drag, startPoint x: 407, startPoint y: 124, endPoint x: 405, endPoint y: 115, distance: 9.5
click at [406, 121] on input "**" at bounding box center [402, 120] width 15 height 15
drag, startPoint x: 405, startPoint y: 115, endPoint x: 383, endPoint y: 111, distance: 22.3
click at [384, 113] on div "* Chicken Skewers in Herb and Garlic Garnish (each) quantity ** *" at bounding box center [402, 120] width 37 height 15
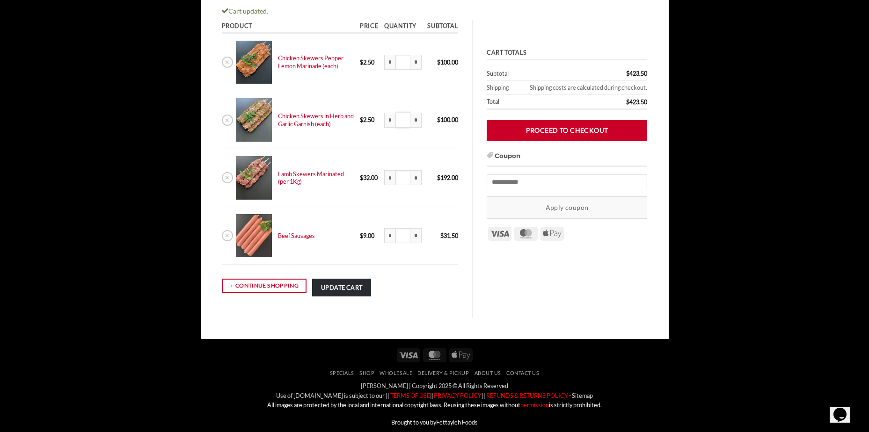
type input "**"
click at [359, 287] on button "Update cart" at bounding box center [341, 287] width 59 height 17
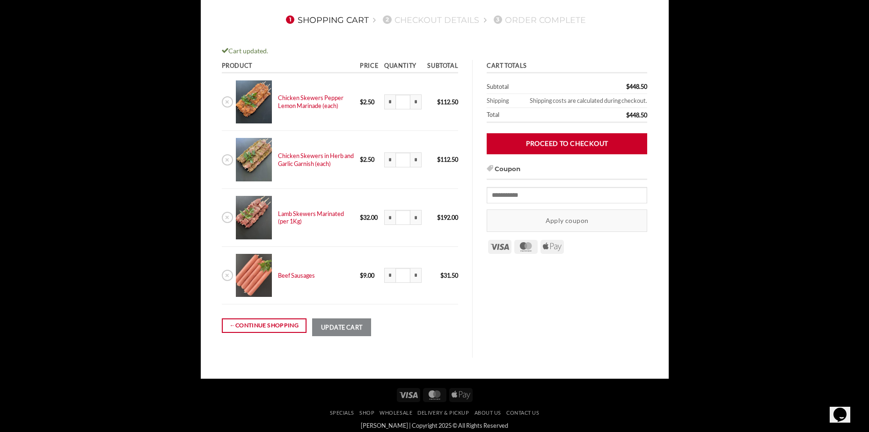
scroll to position [100, 0]
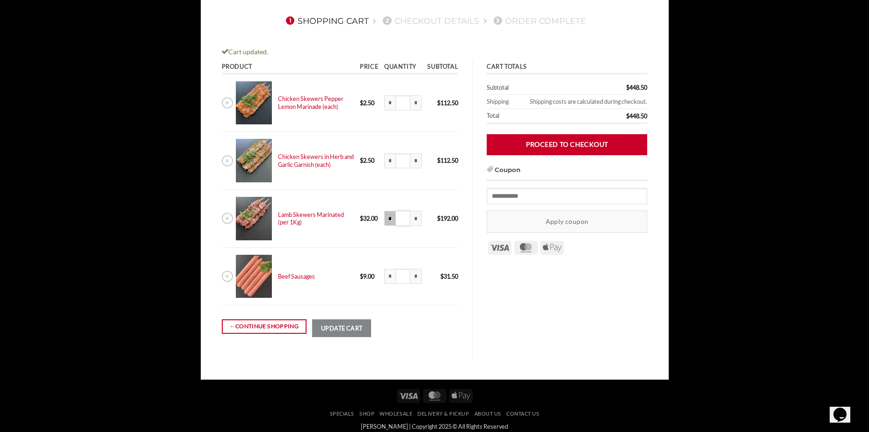
drag, startPoint x: 405, startPoint y: 215, endPoint x: 389, endPoint y: 218, distance: 16.2
click at [389, 218] on div "* Lamb Skewers Marinated (per 1Kg) quantity * *" at bounding box center [402, 218] width 37 height 15
type input "*"
click at [346, 323] on button "Update cart" at bounding box center [341, 328] width 59 height 17
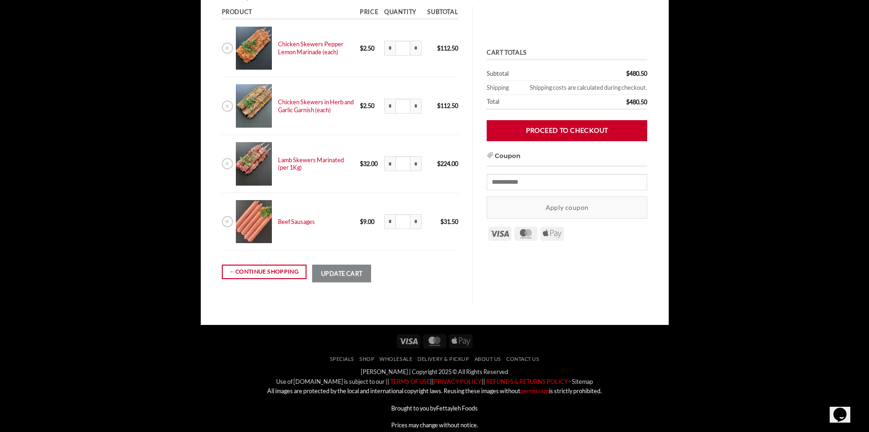
scroll to position [6, 0]
